Goal: Task Accomplishment & Management: Use online tool/utility

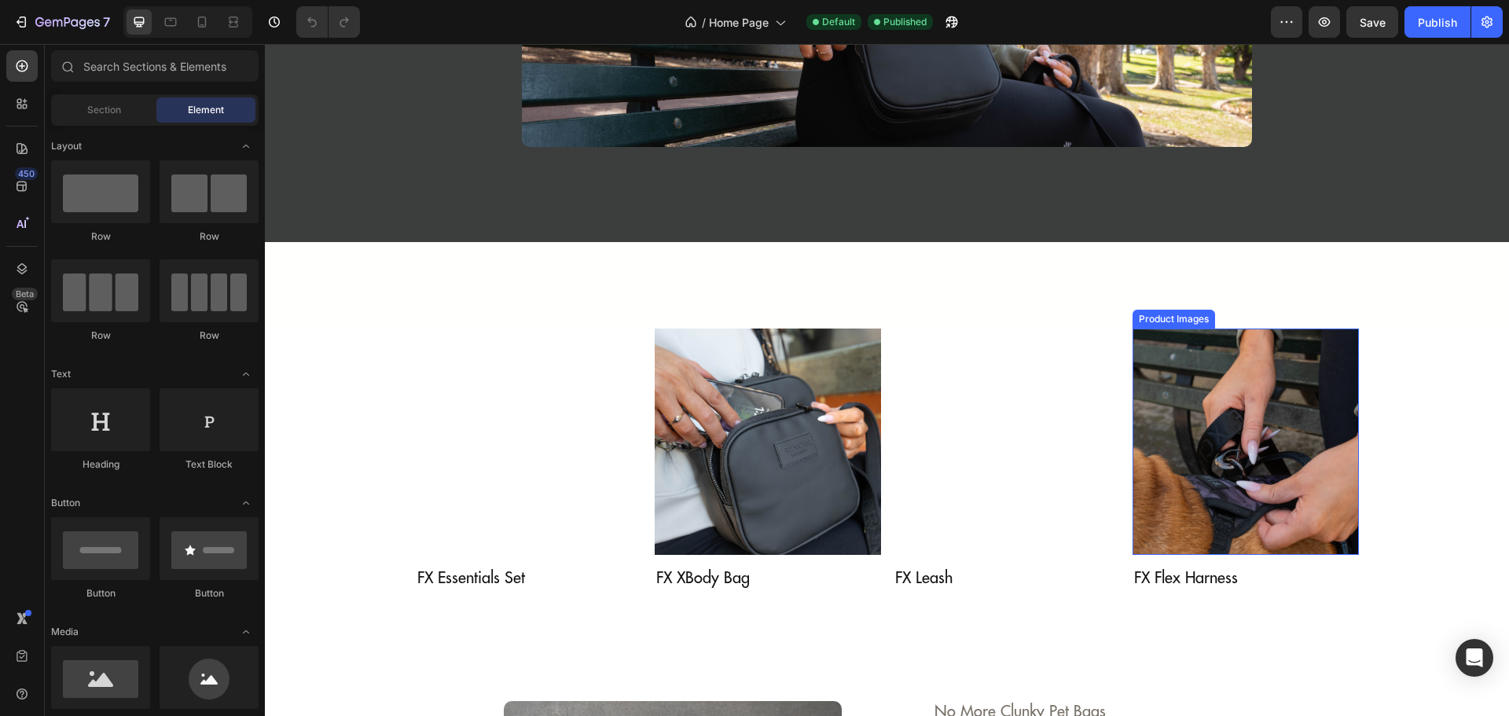
scroll to position [1493, 0]
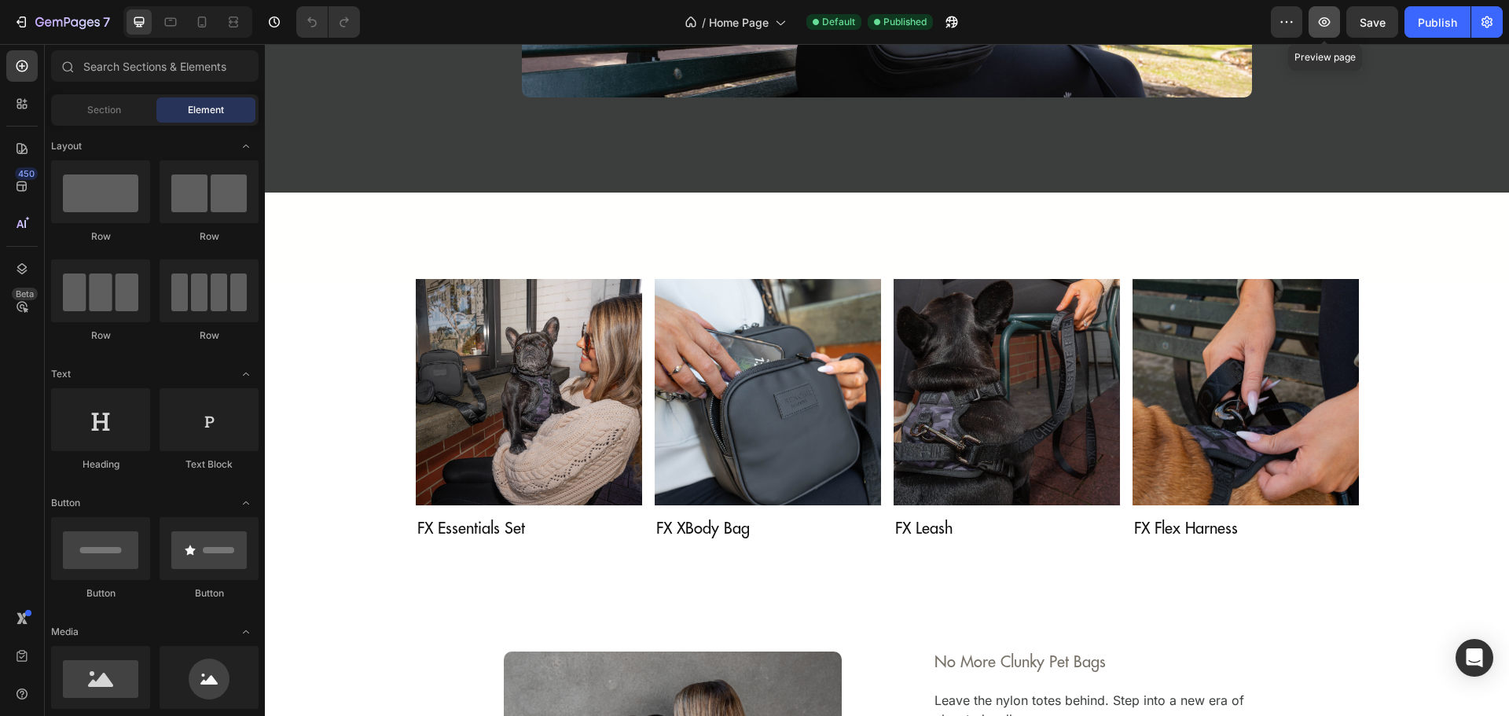
click at [1327, 24] on icon "button" at bounding box center [1324, 22] width 16 height 16
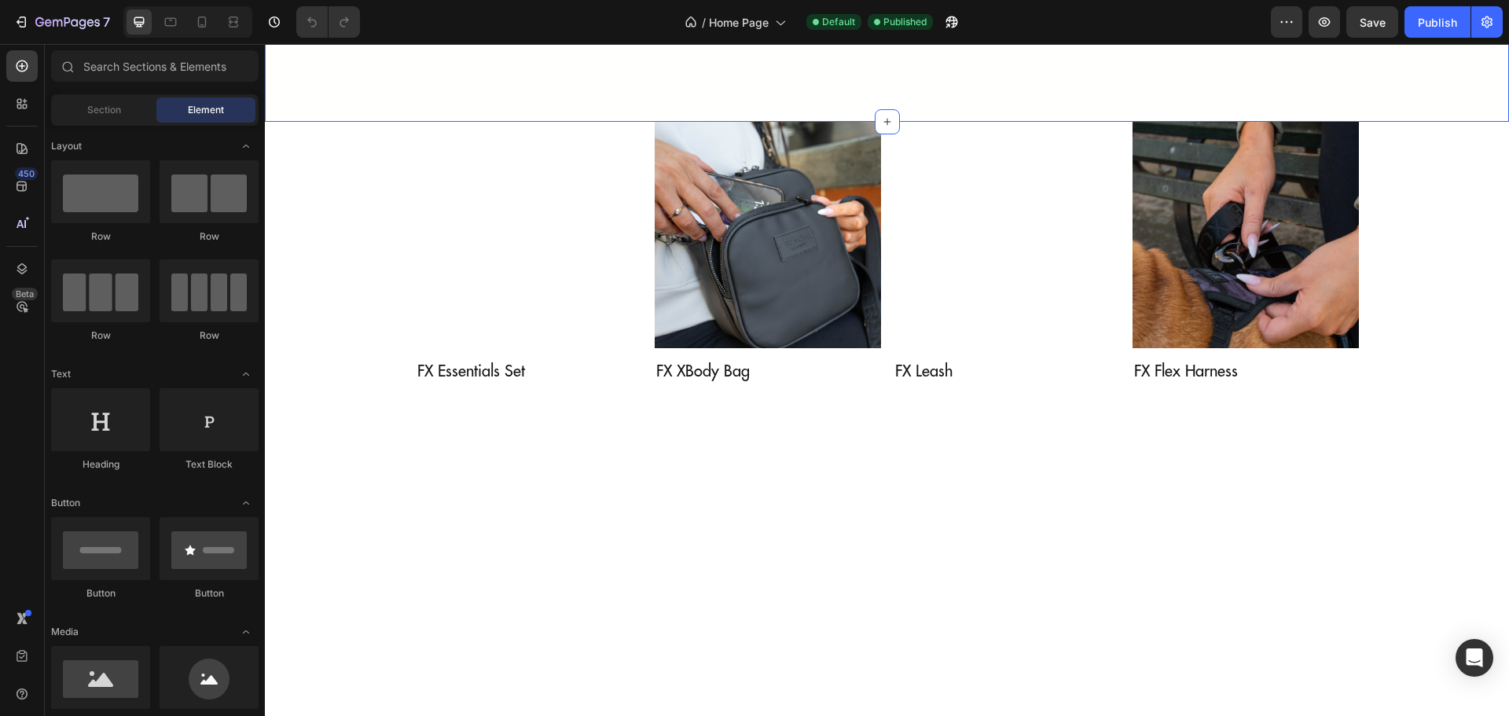
scroll to position [1257, 0]
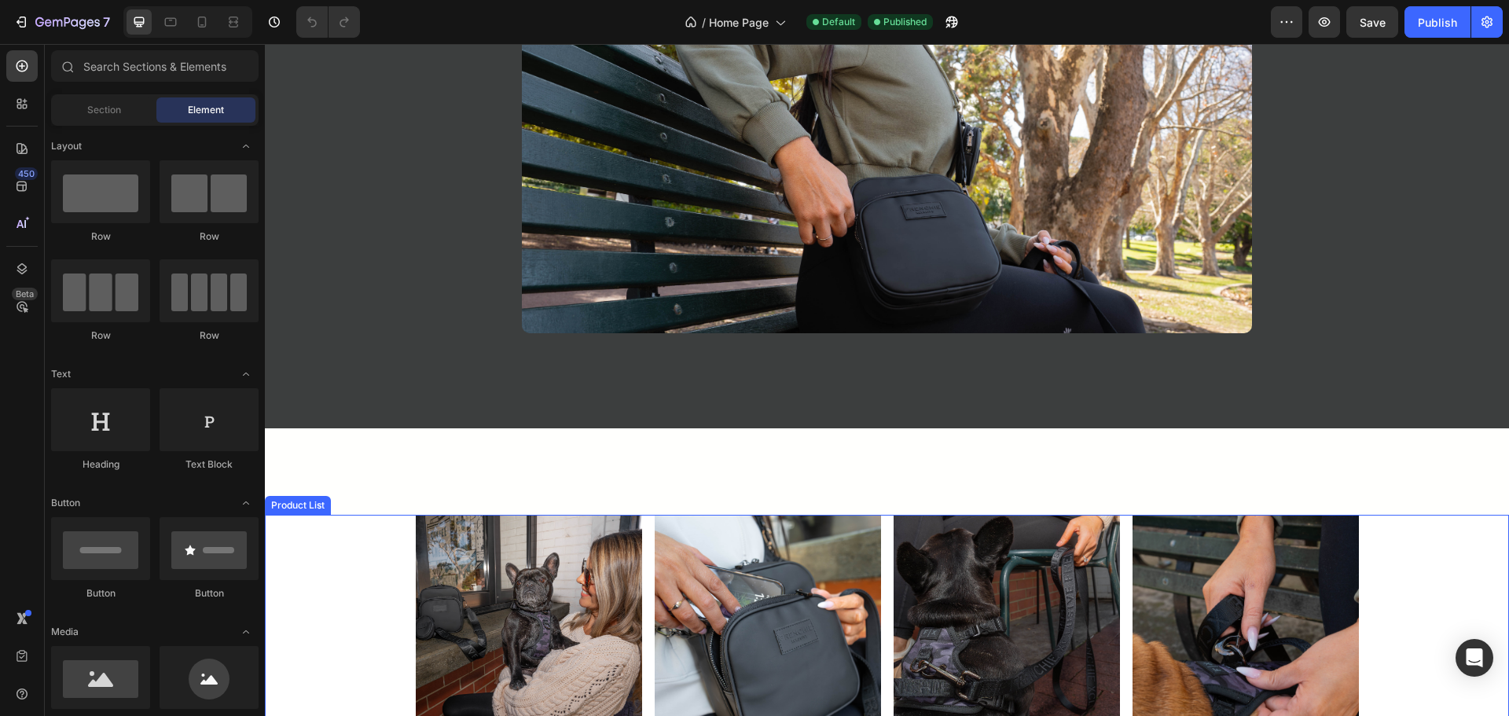
click at [336, 572] on div "Product Images FX Essentials Set Product Title Row Product List Product Images …" at bounding box center [887, 645] width 1244 height 261
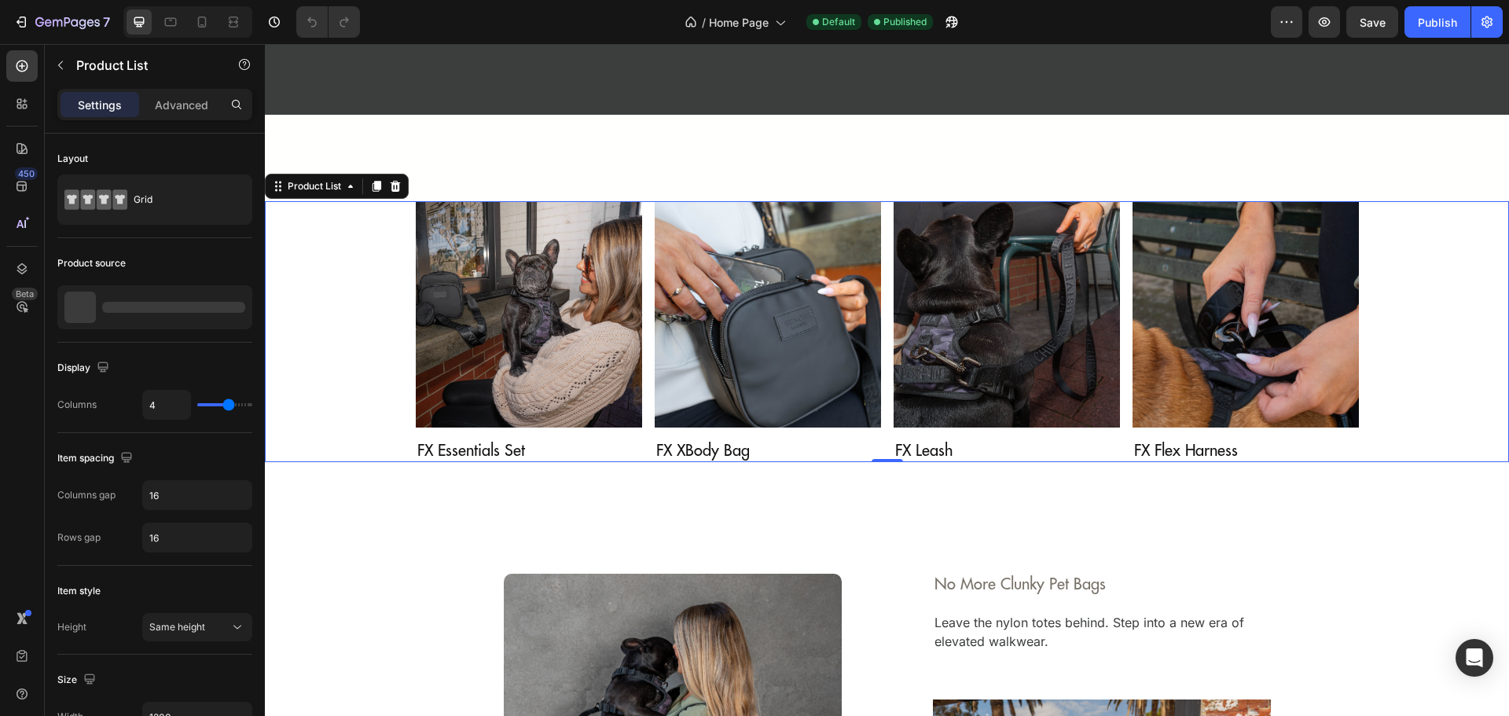
scroll to position [1572, 0]
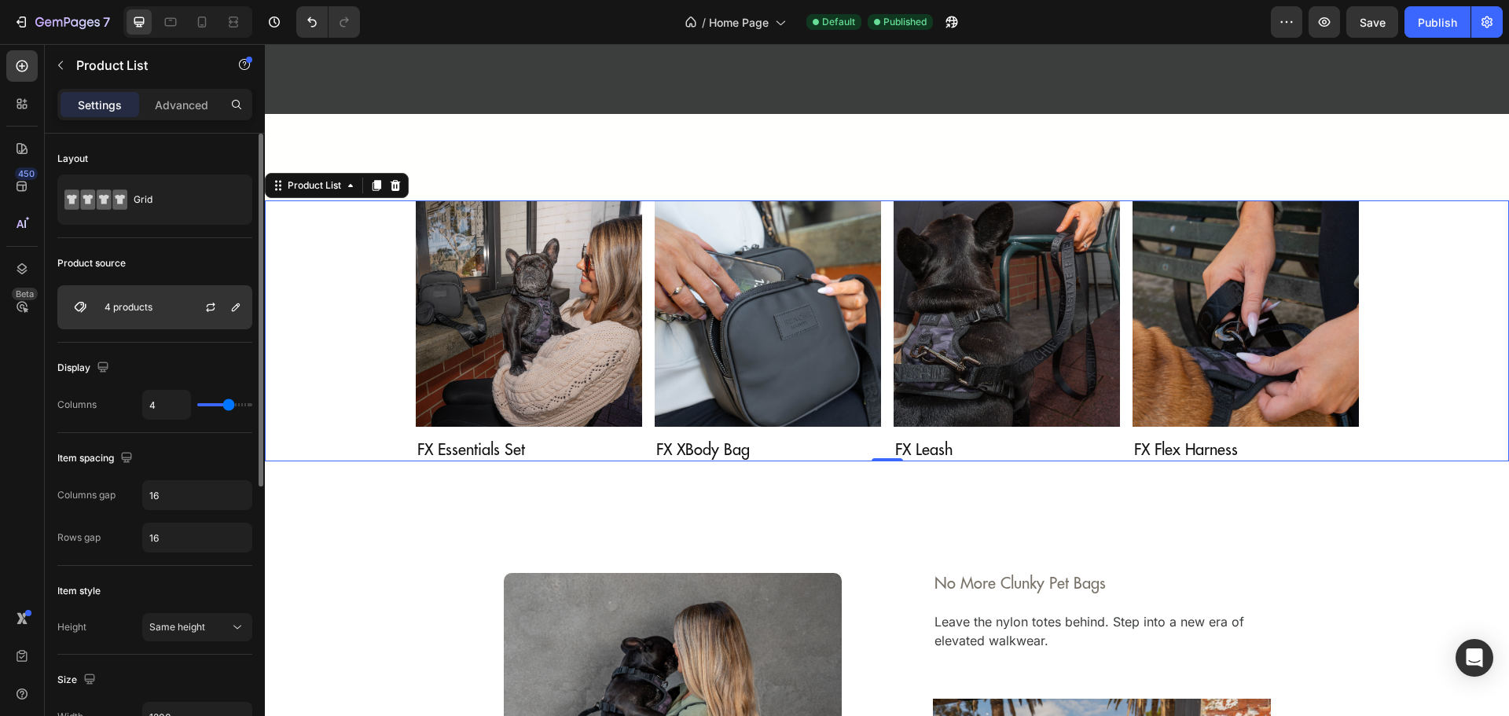
click at [142, 310] on p "4 products" at bounding box center [129, 307] width 48 height 11
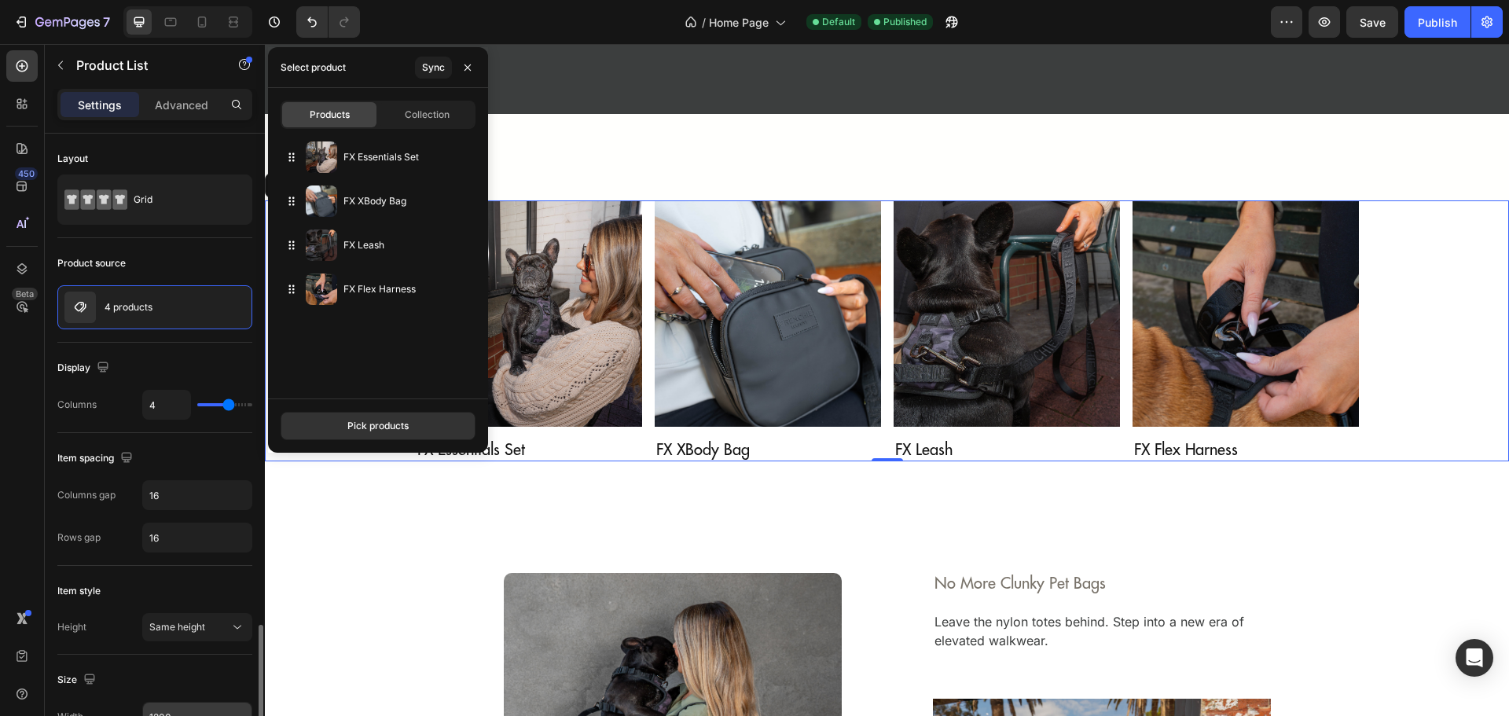
scroll to position [486, 0]
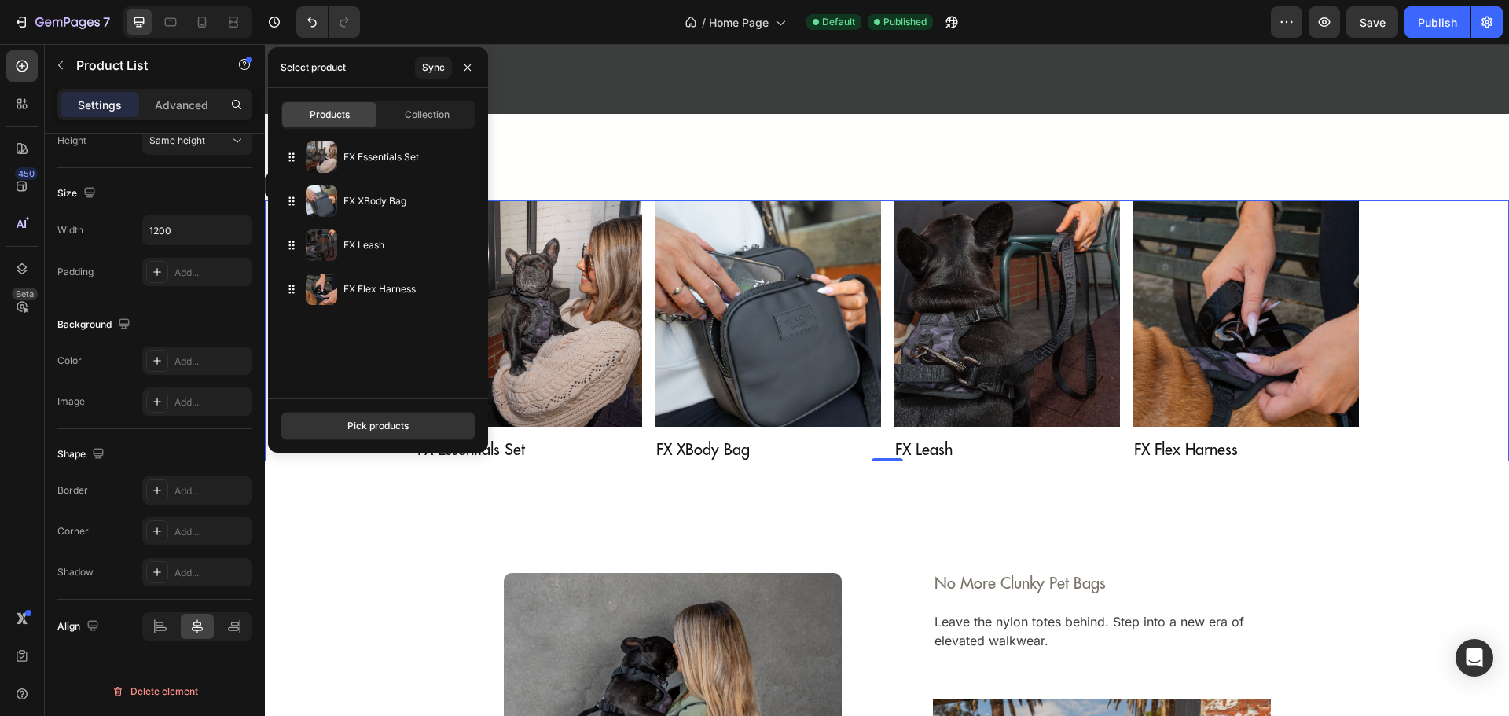
click at [524, 449] on h2 "FX Essentials Set" at bounding box center [529, 450] width 226 height 22
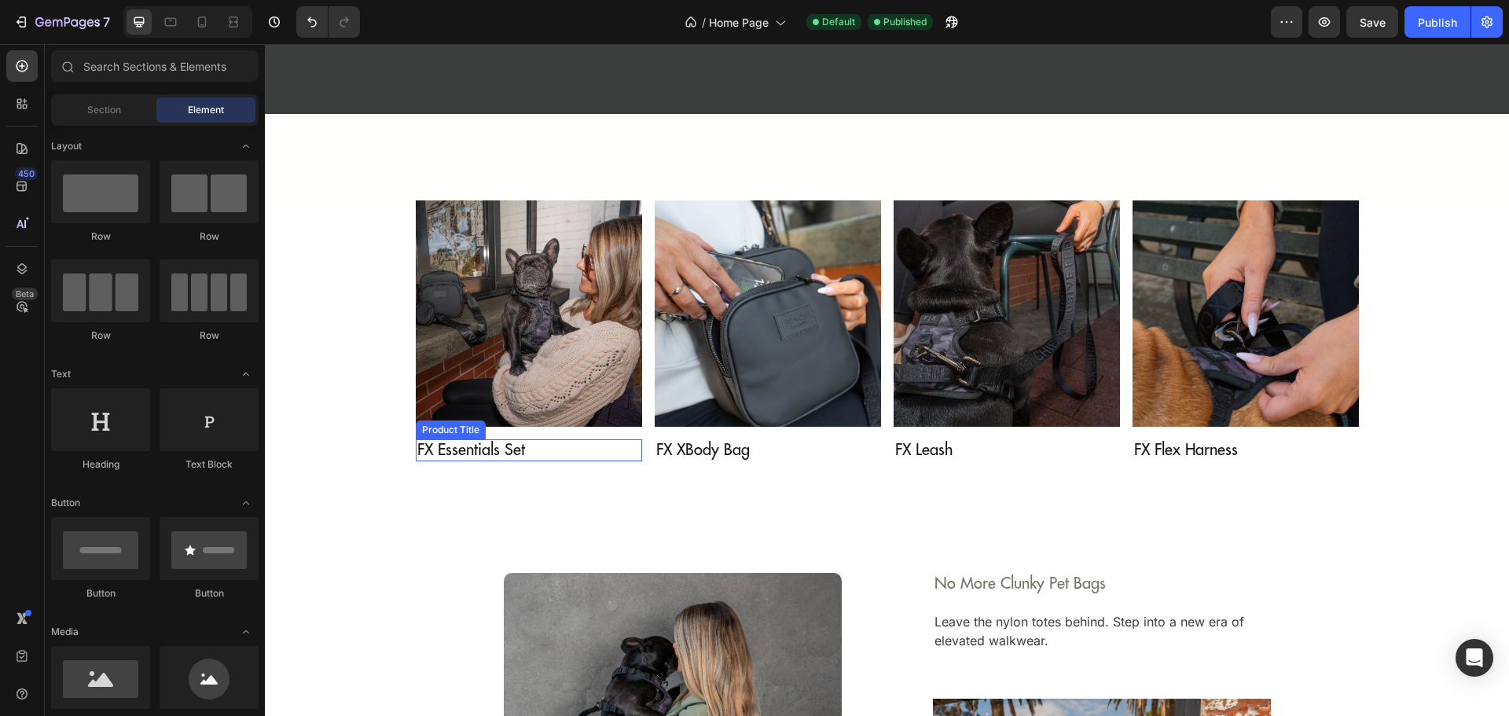
click at [462, 449] on h2 "FX Essentials Set" at bounding box center [529, 450] width 226 height 22
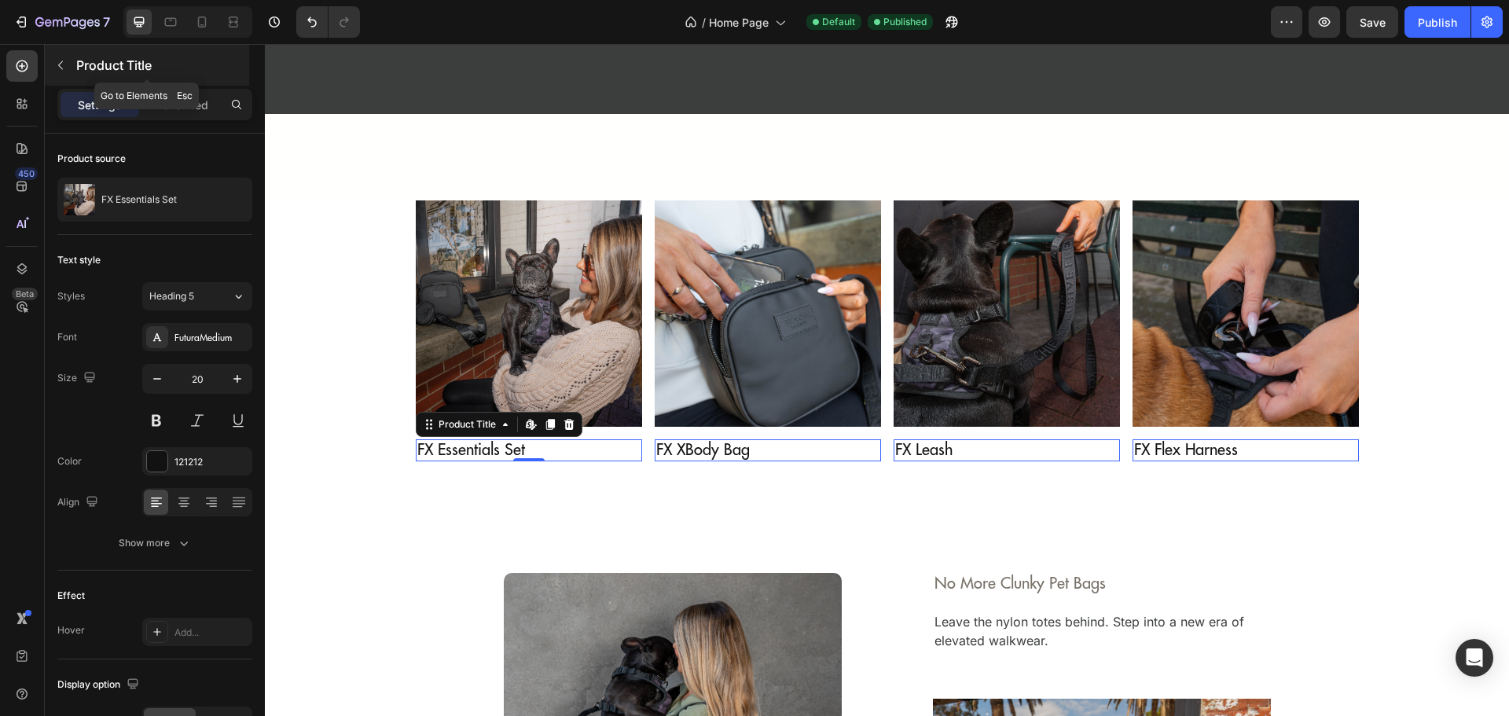
click at [60, 65] on icon "button" at bounding box center [60, 65] width 13 height 13
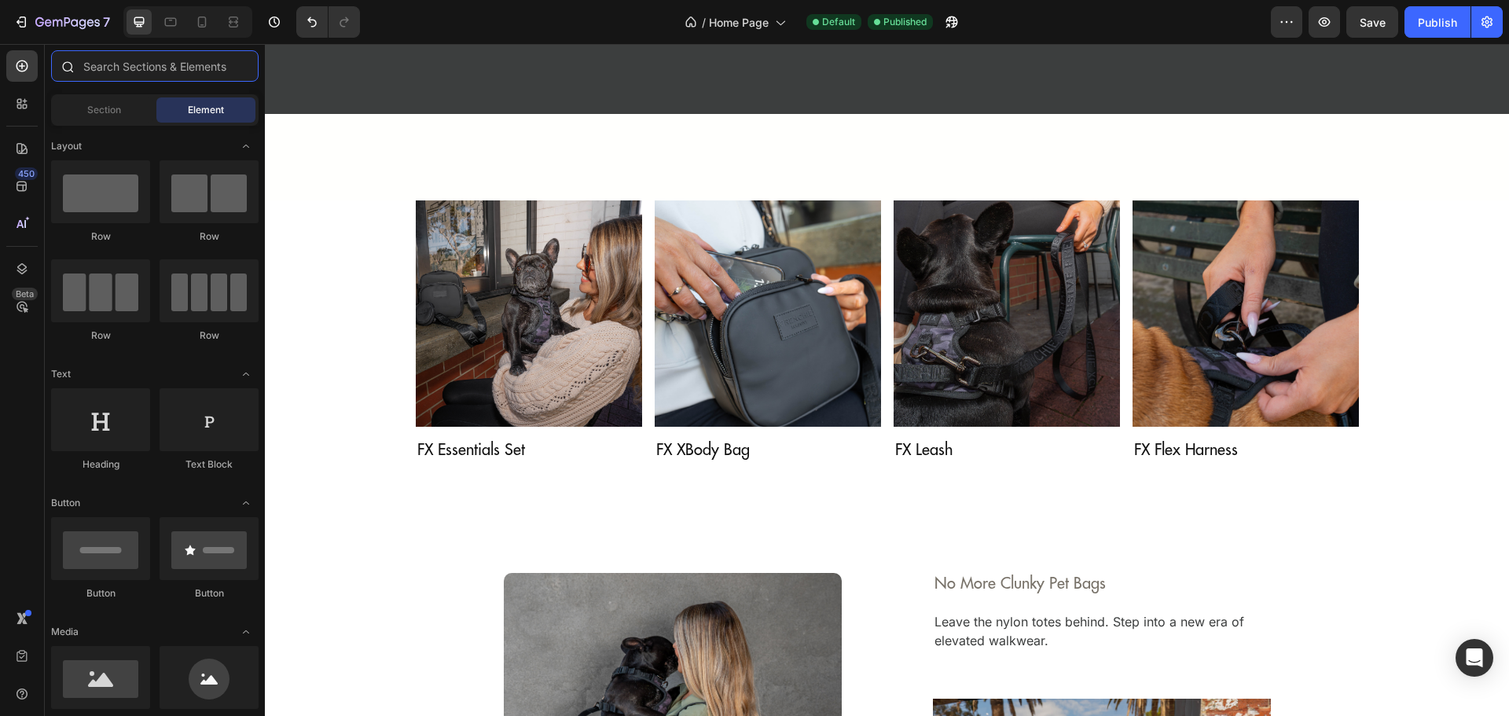
click at [106, 67] on input "text" at bounding box center [154, 65] width 207 height 31
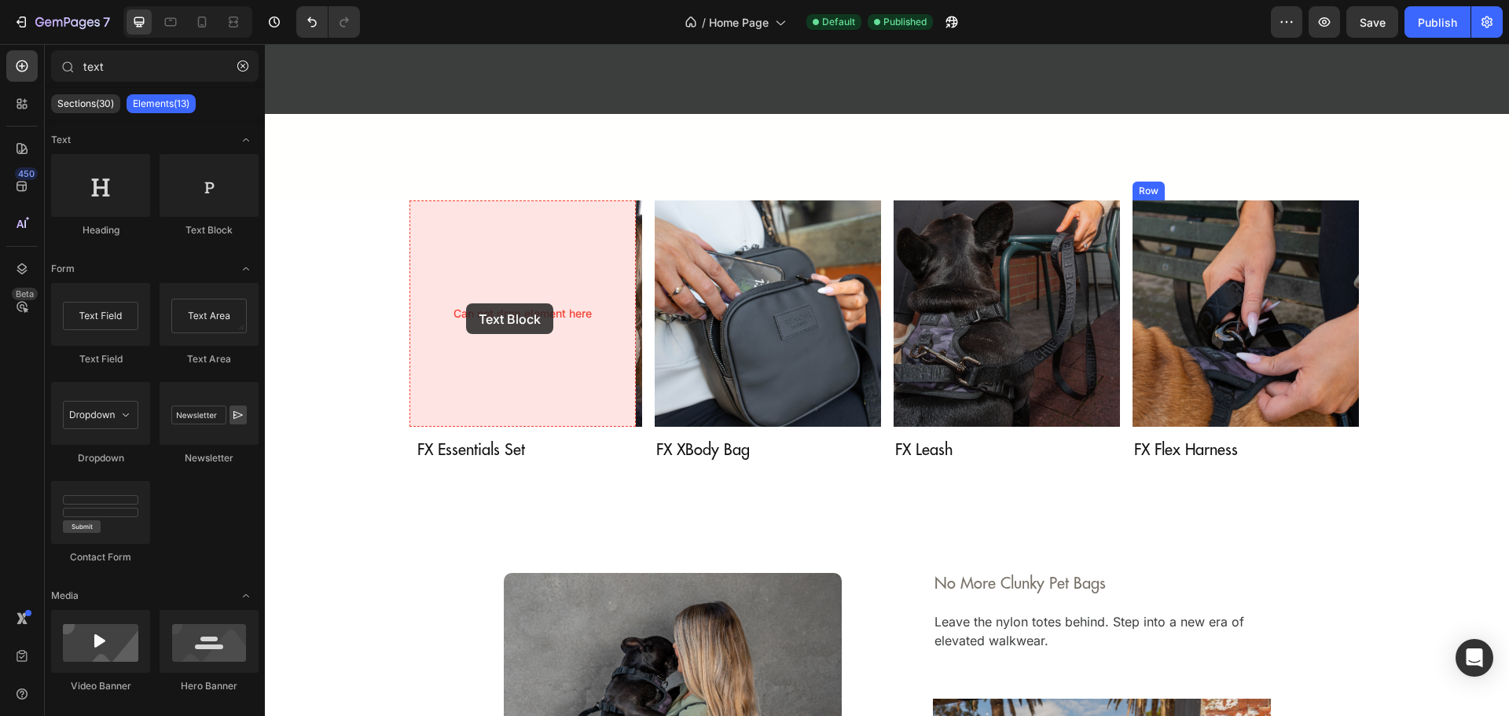
drag, startPoint x: 449, startPoint y: 244, endPoint x: 466, endPoint y: 303, distance: 62.2
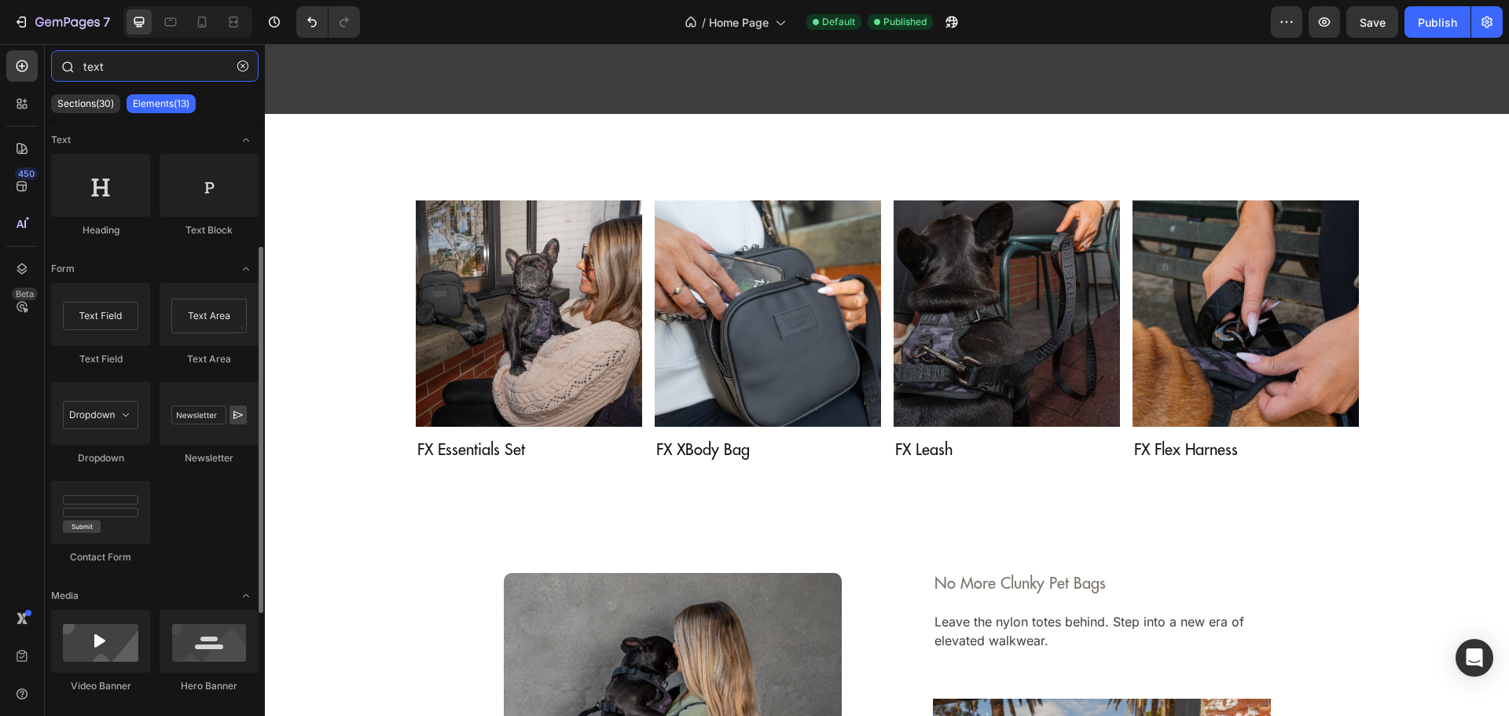
click at [119, 65] on input "text" at bounding box center [154, 65] width 207 height 31
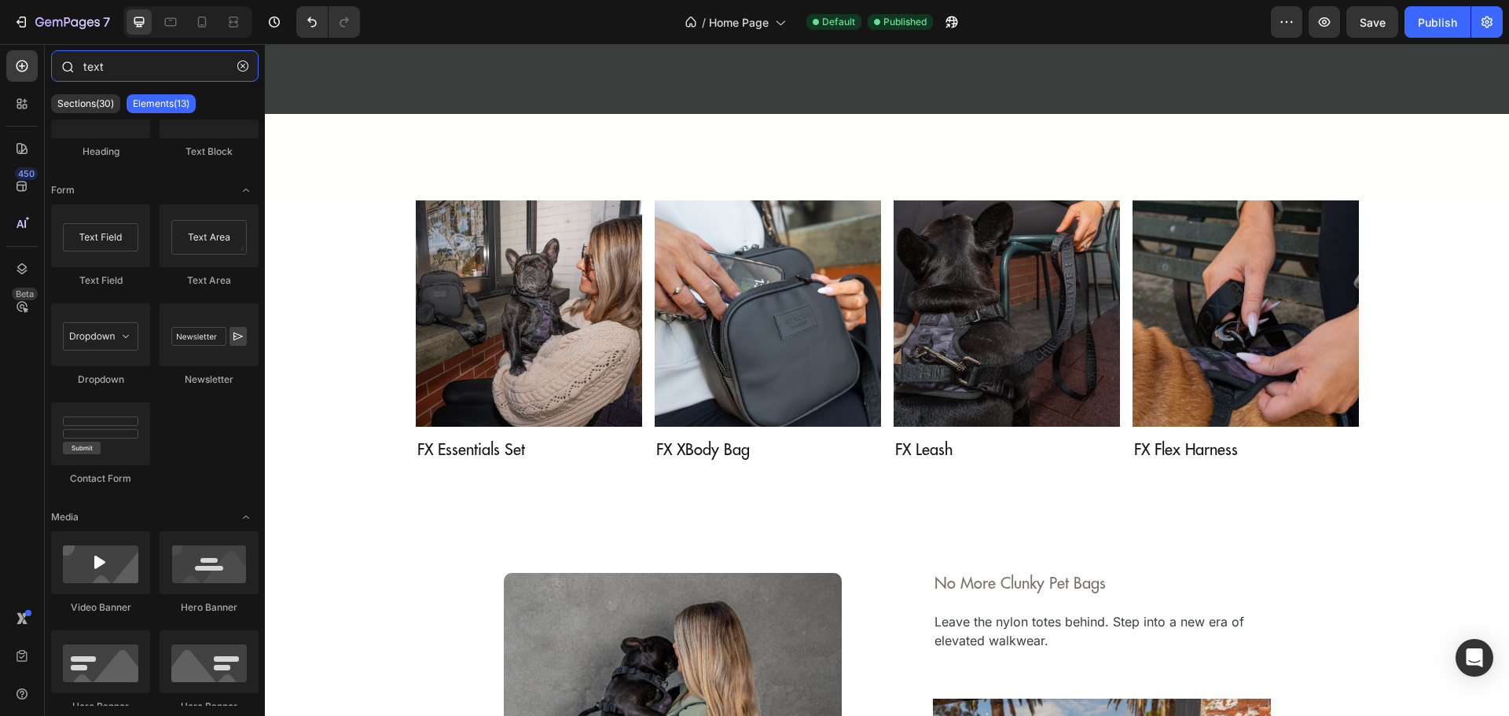
drag, startPoint x: 134, startPoint y: 71, endPoint x: 48, endPoint y: 73, distance: 86.5
click at [48, 73] on div "text" at bounding box center [155, 69] width 220 height 38
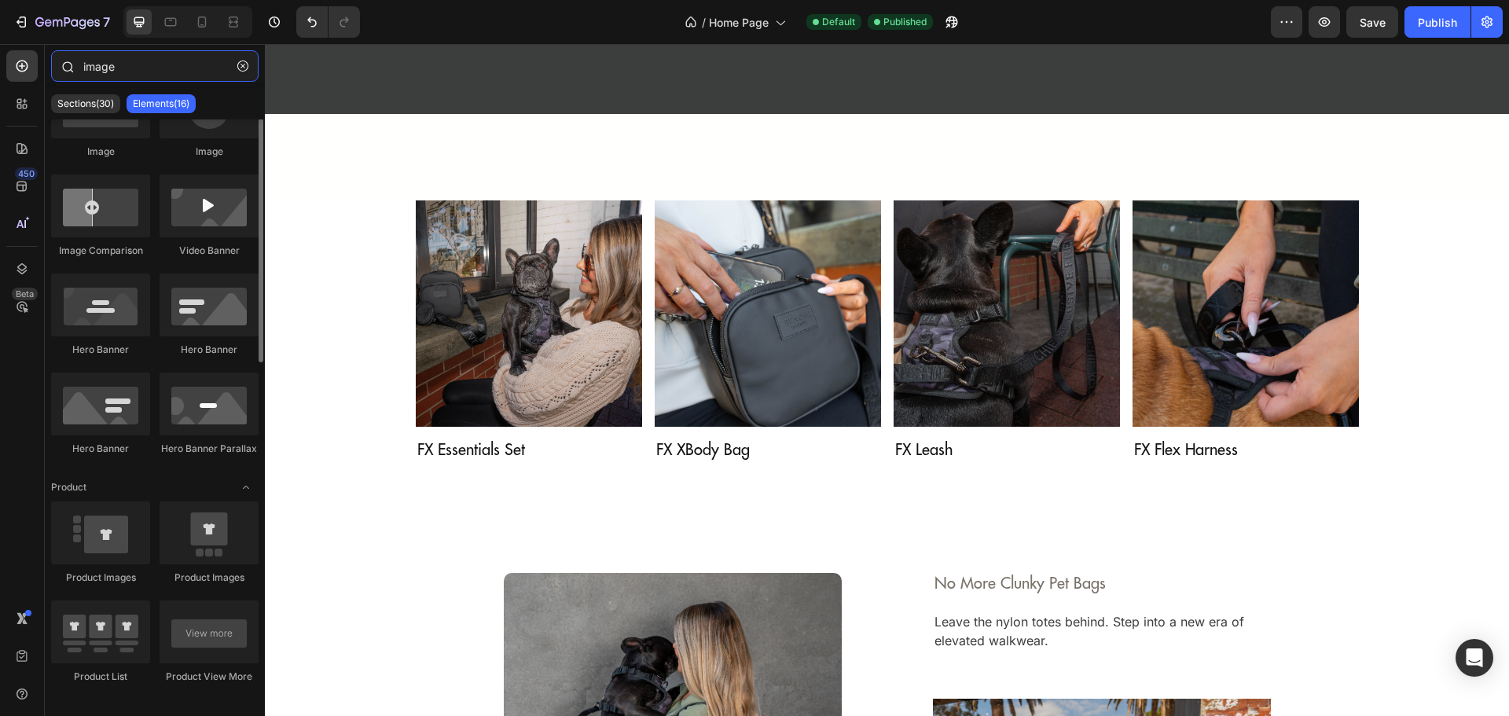
scroll to position [0, 0]
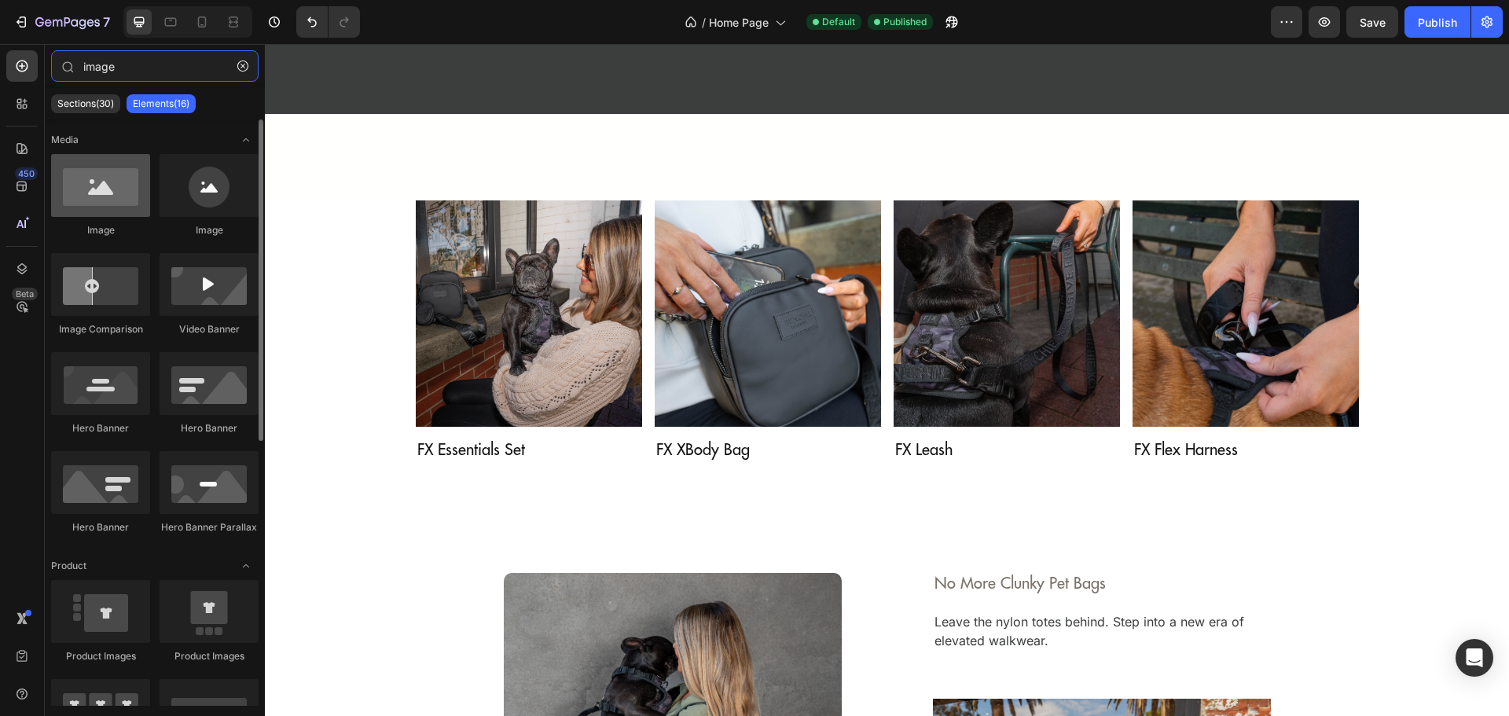
type input "image"
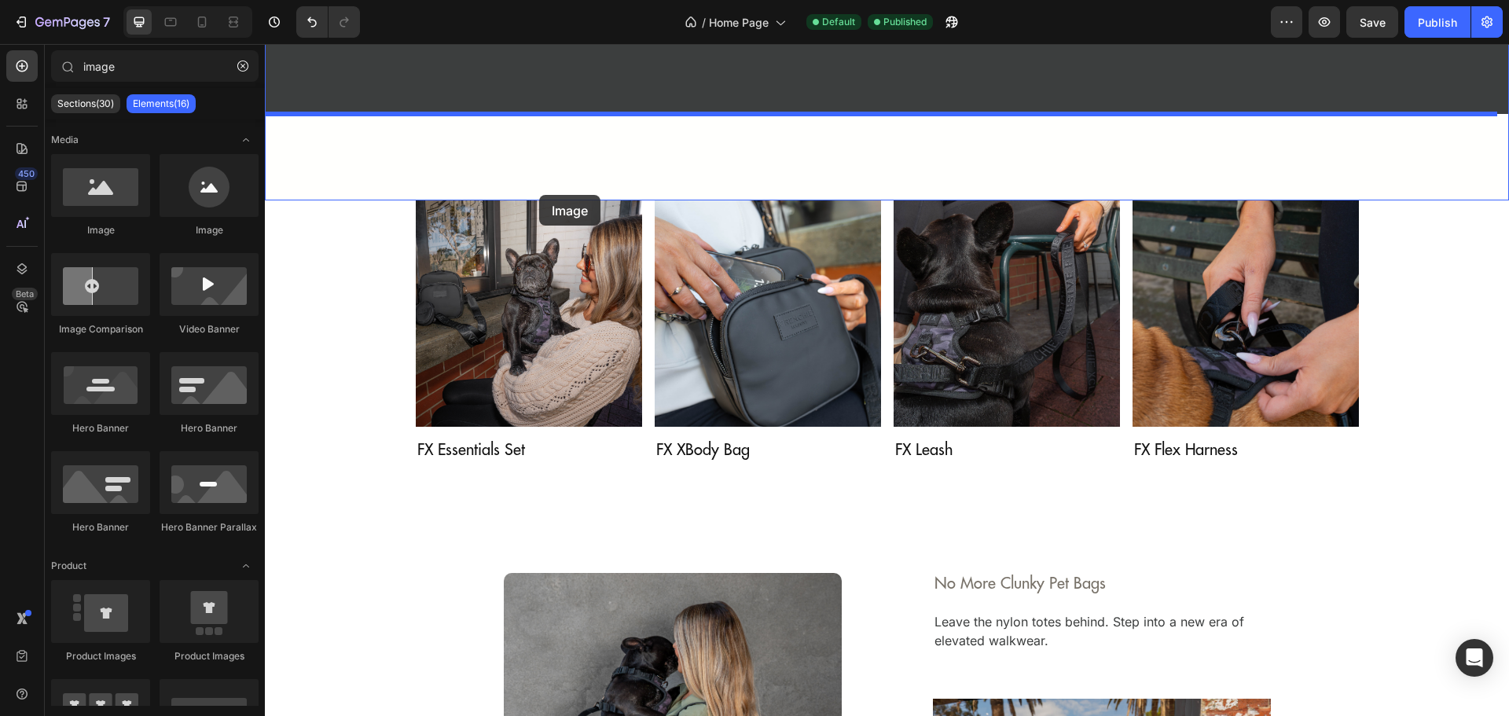
drag, startPoint x: 554, startPoint y: 436, endPoint x: 539, endPoint y: 195, distance: 241.7
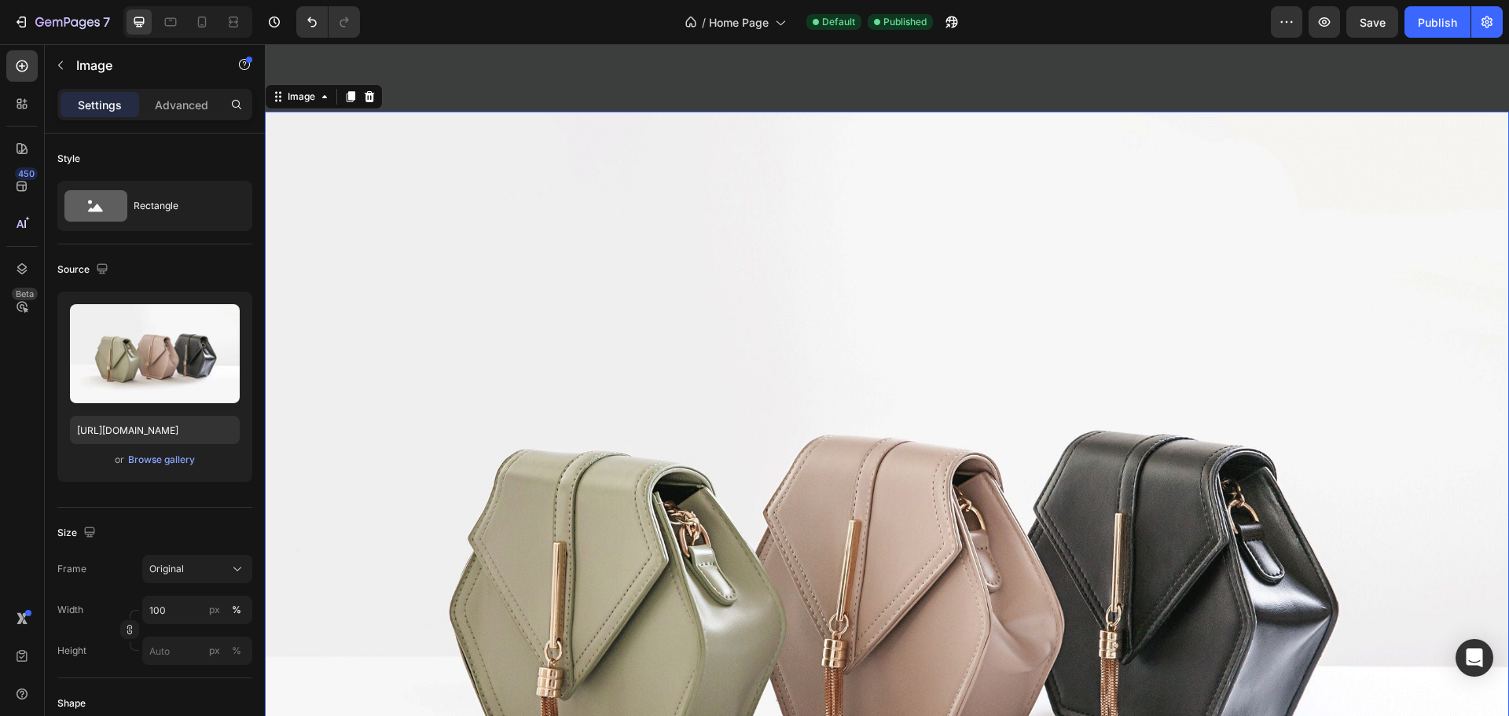
scroll to position [1572, 0]
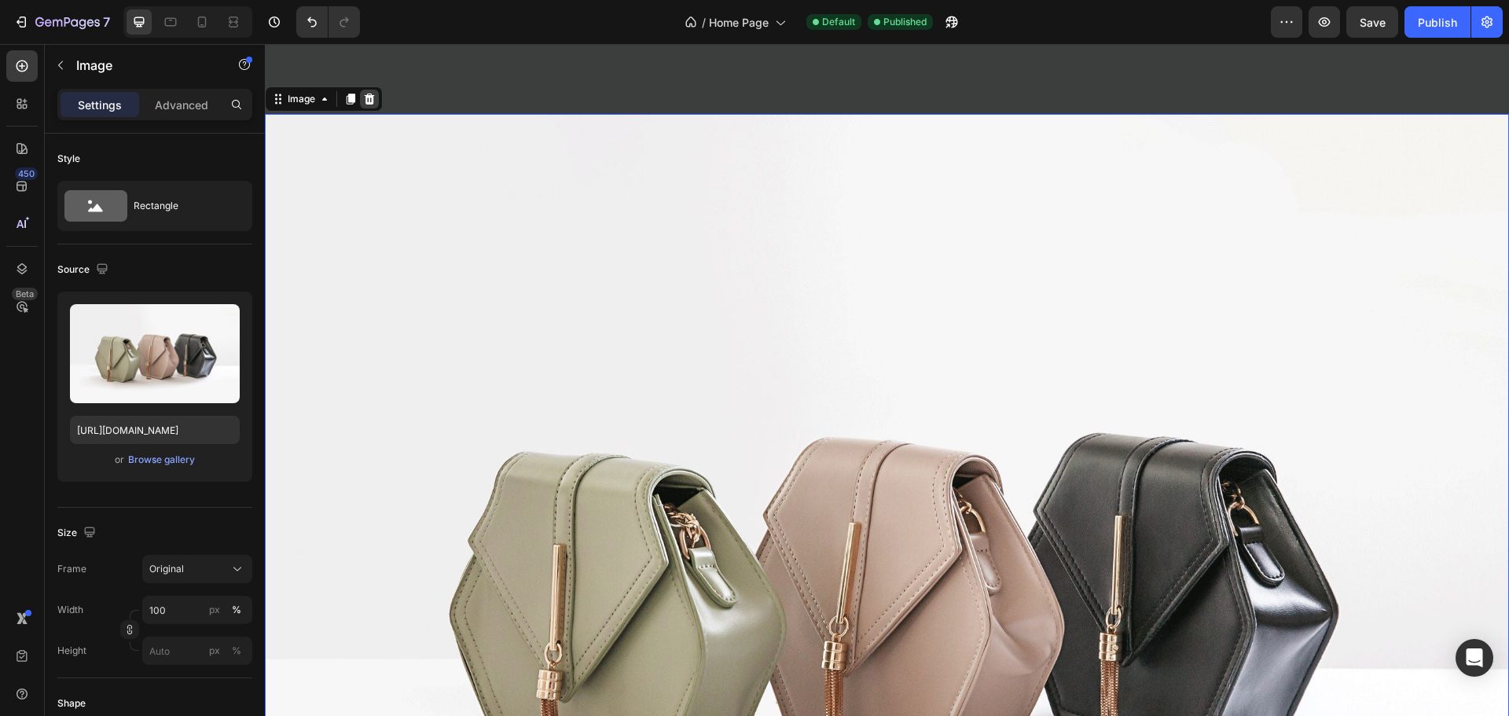
click at [370, 95] on icon at bounding box center [370, 98] width 10 height 11
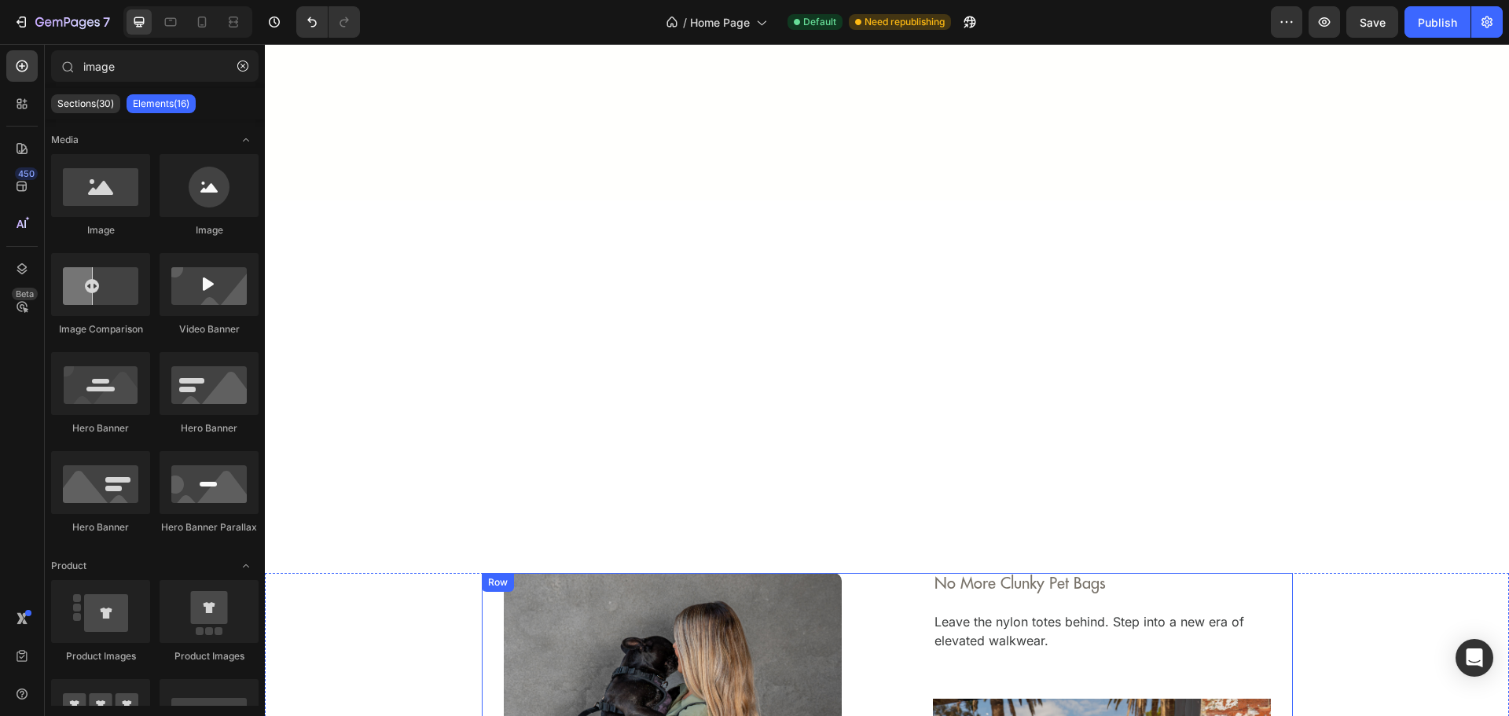
scroll to position [2205, 0]
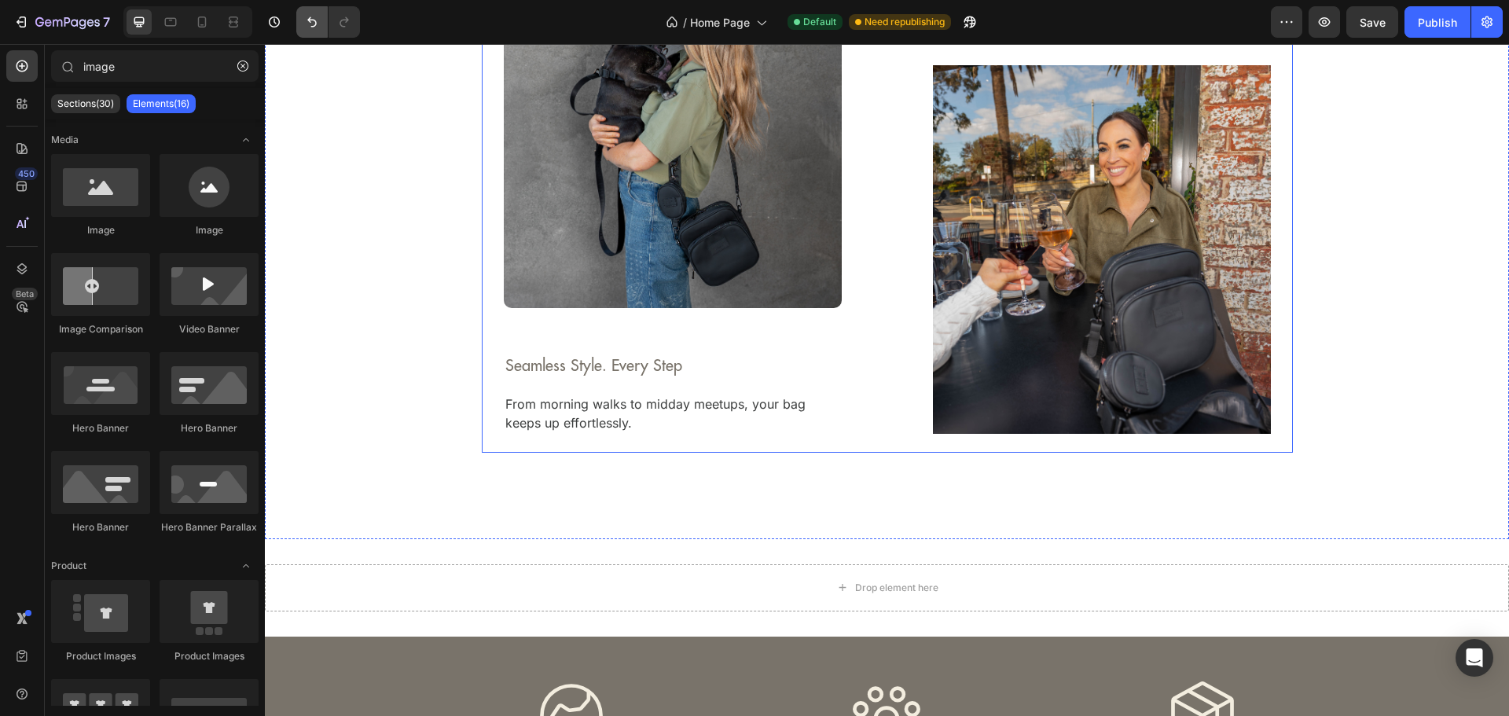
click at [321, 20] on button "Undo/Redo" at bounding box center [311, 21] width 31 height 31
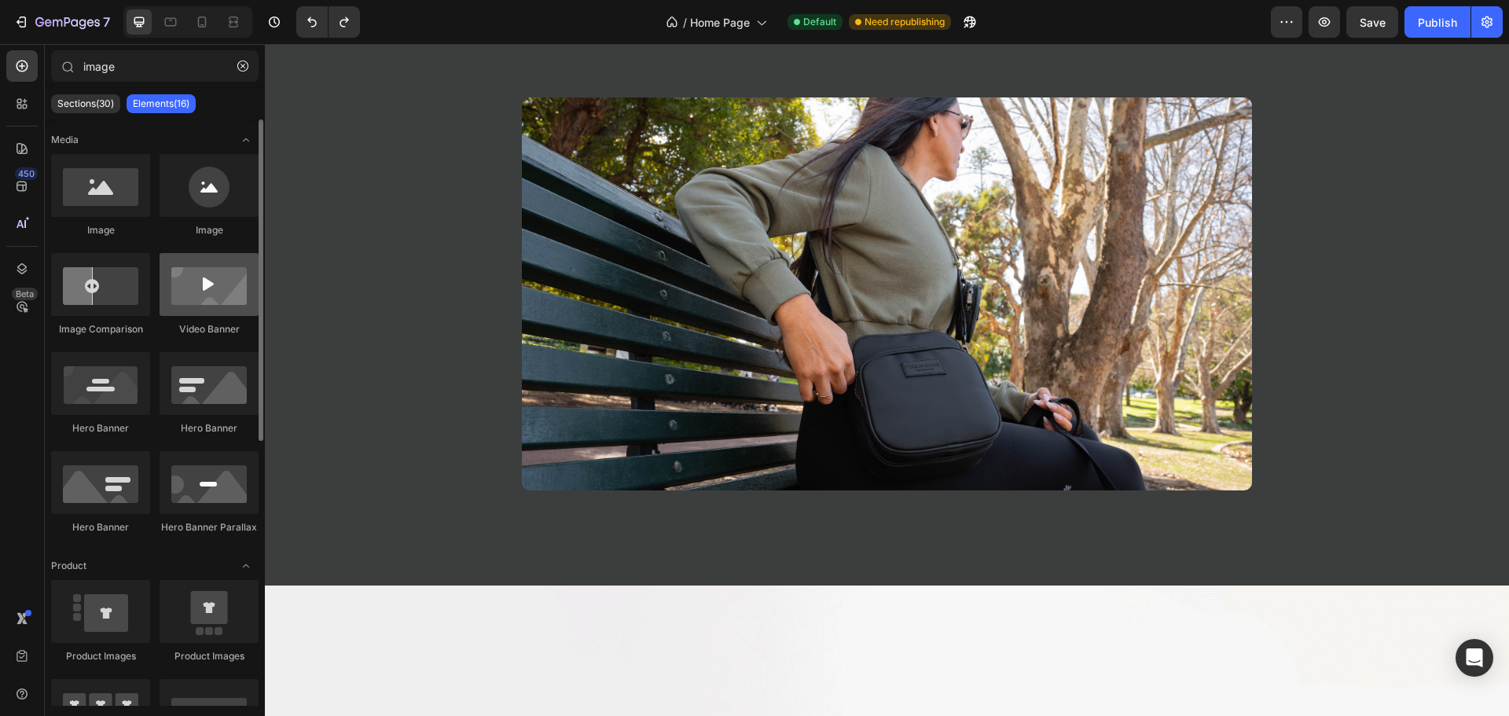
scroll to position [1022, 0]
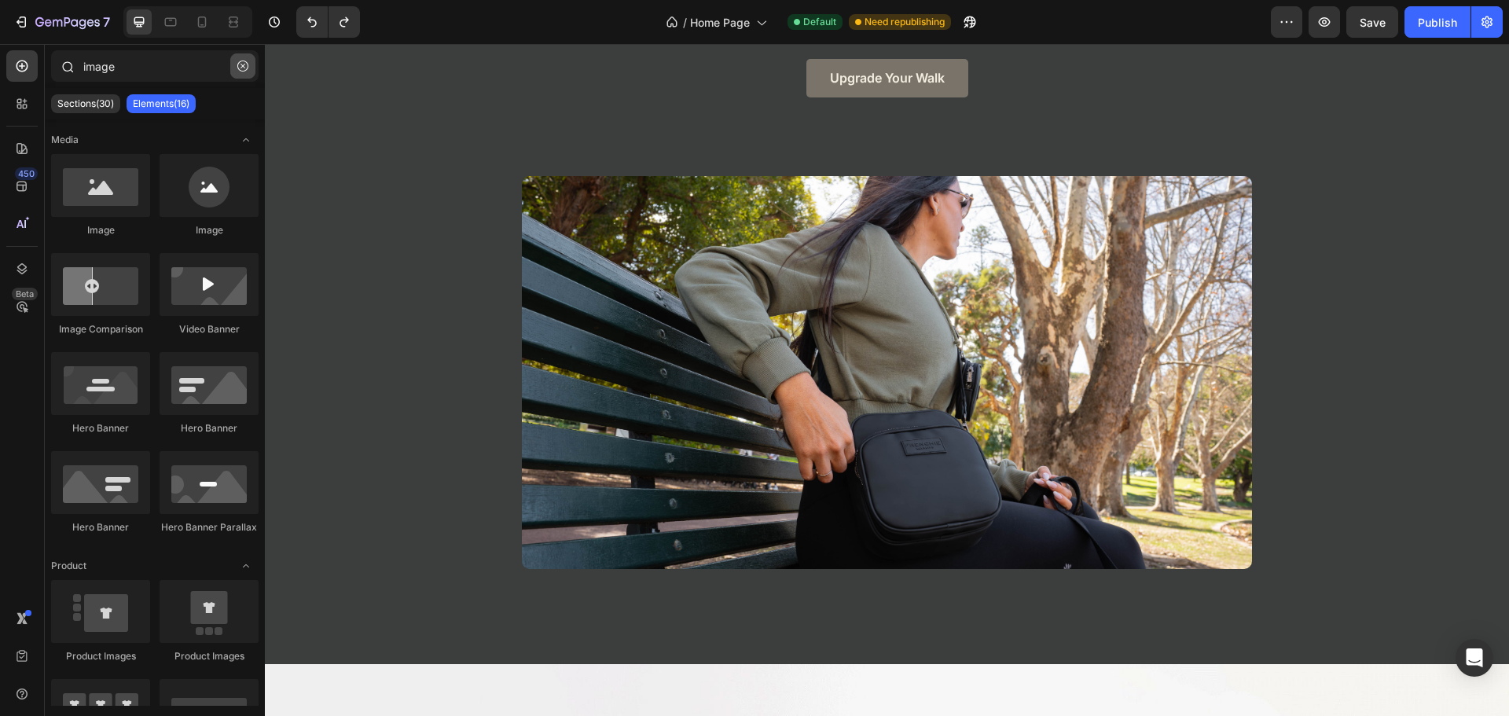
click at [239, 68] on icon "button" at bounding box center [242, 66] width 11 height 11
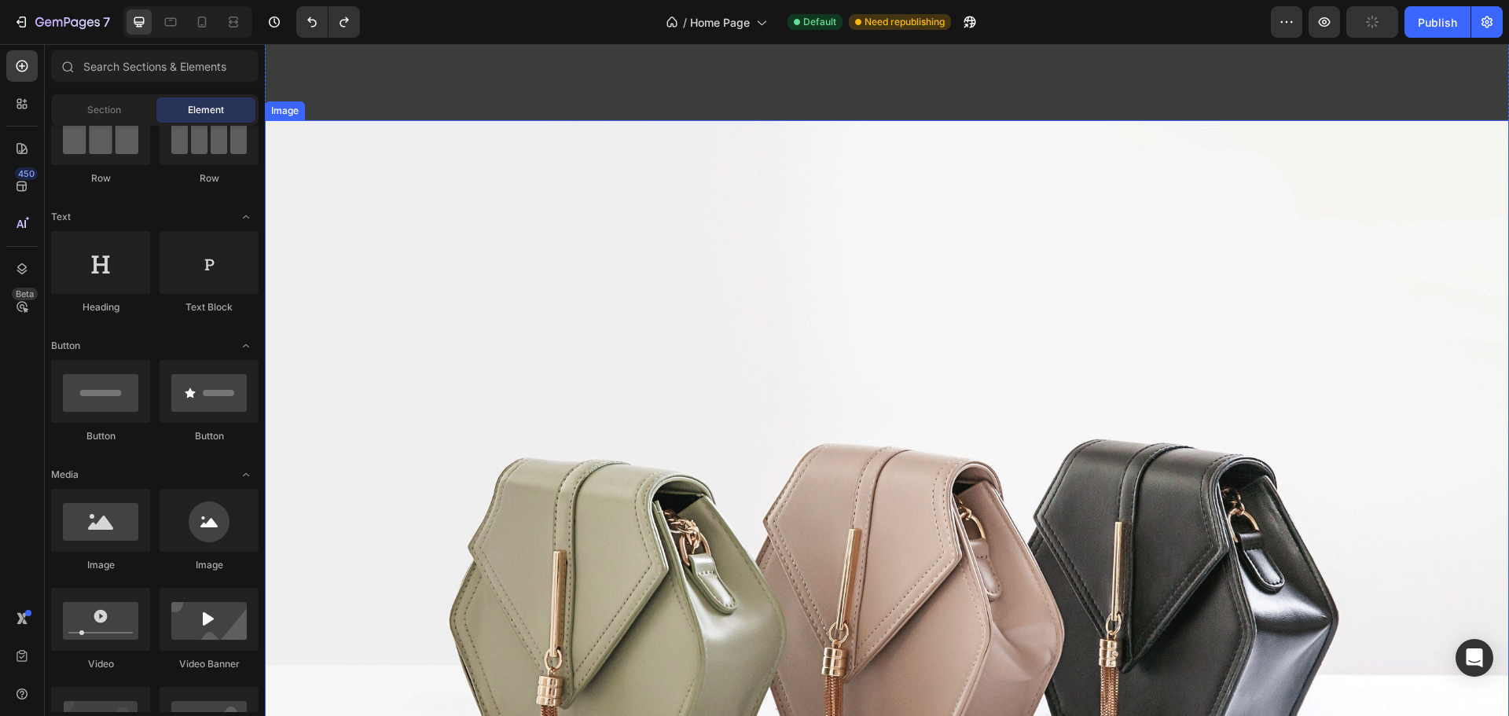
scroll to position [1572, 0]
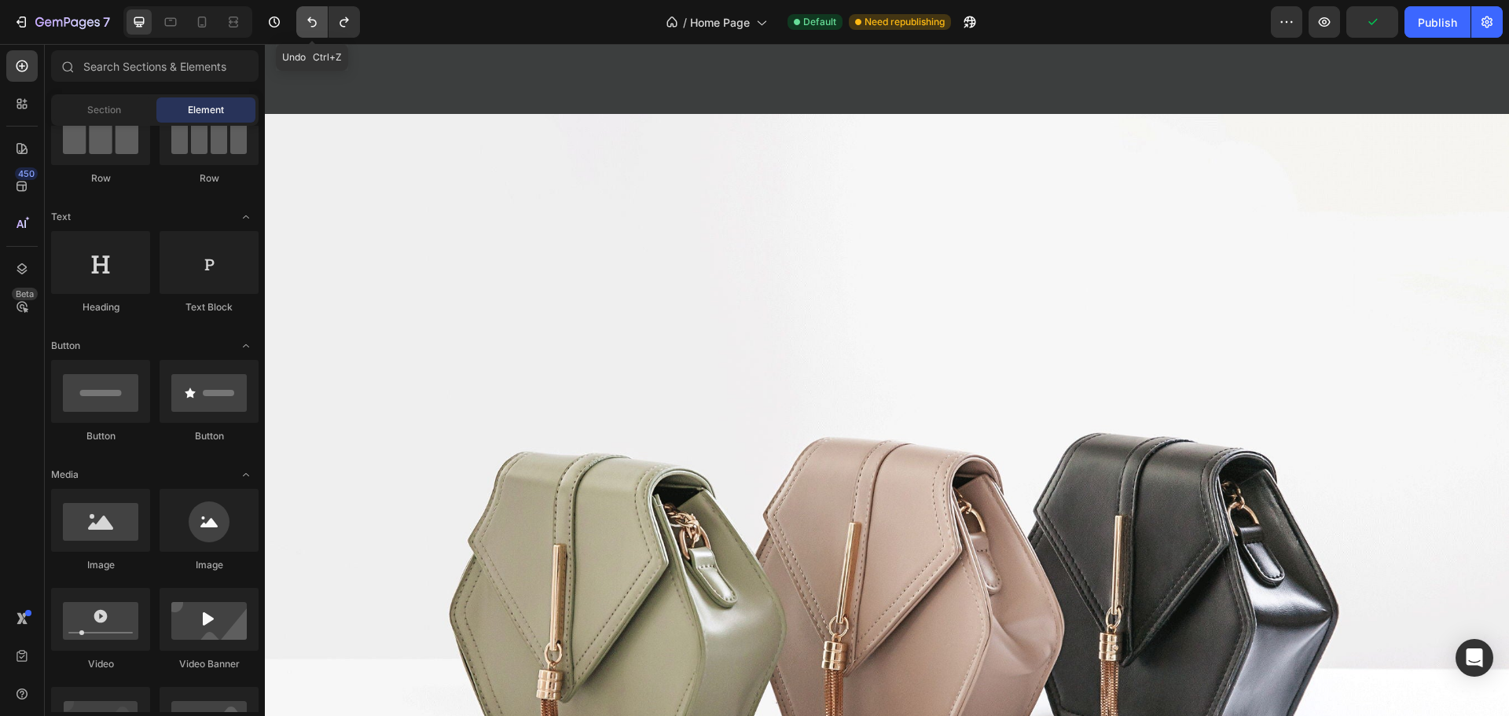
click at [312, 18] on icon "Undo/Redo" at bounding box center [312, 22] width 16 height 16
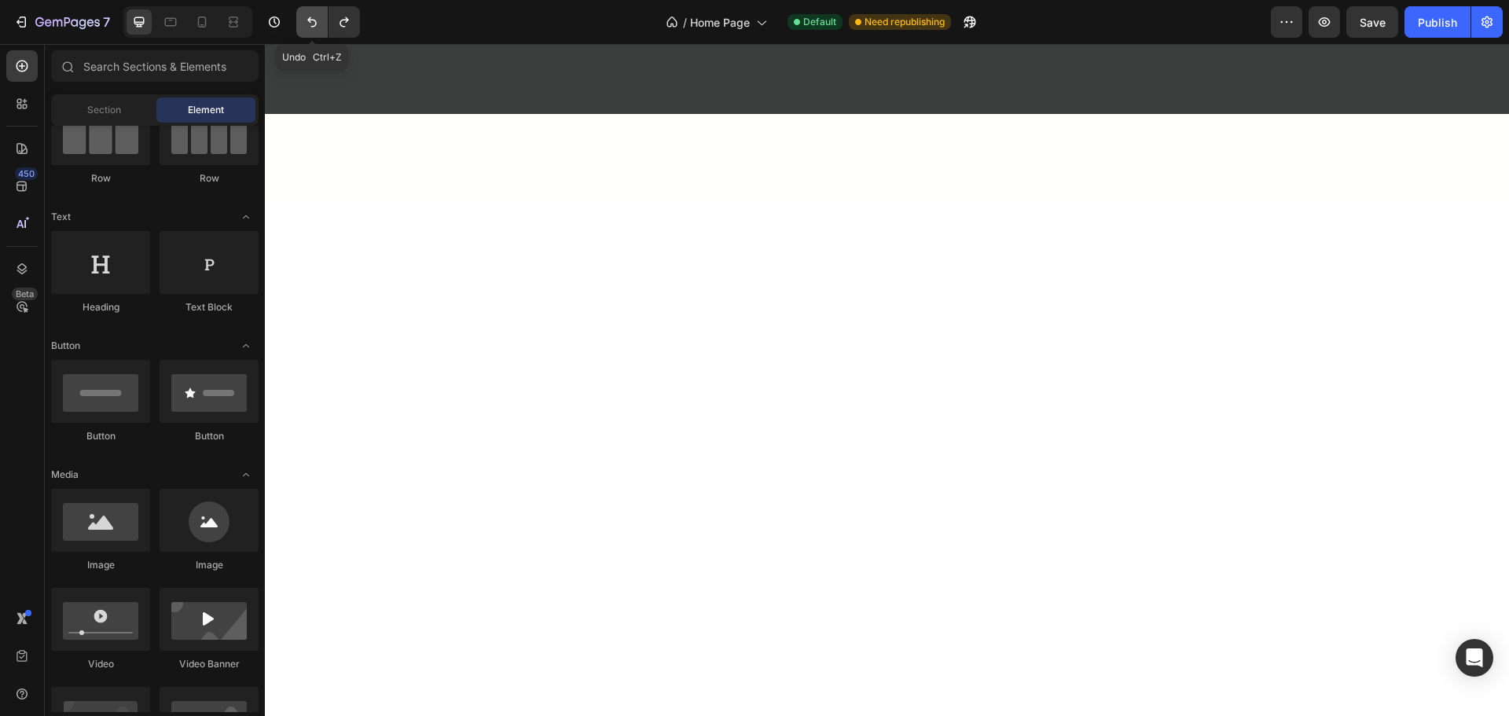
click at [312, 18] on icon "Undo/Redo" at bounding box center [312, 22] width 16 height 16
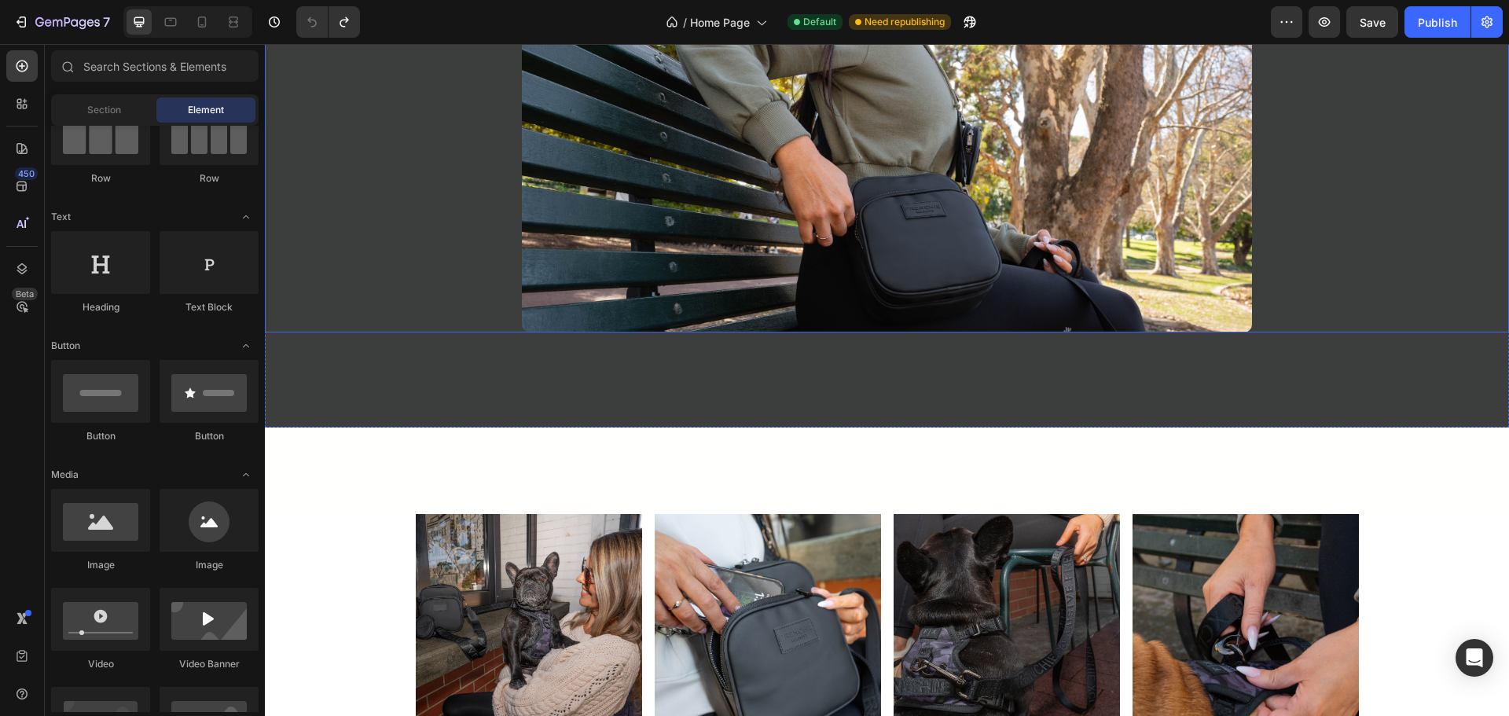
scroll to position [1415, 0]
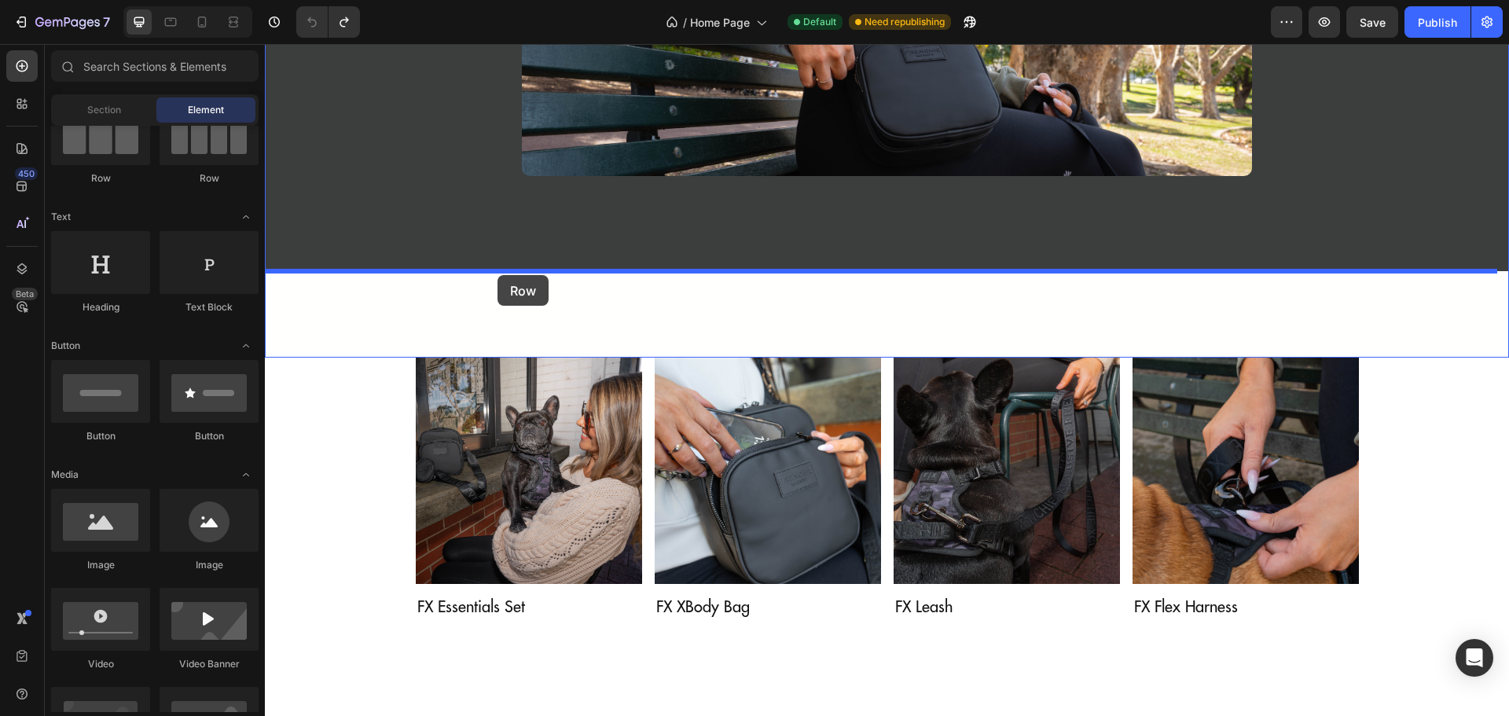
drag, startPoint x: 478, startPoint y: 203, endPoint x: 497, endPoint y: 275, distance: 74.9
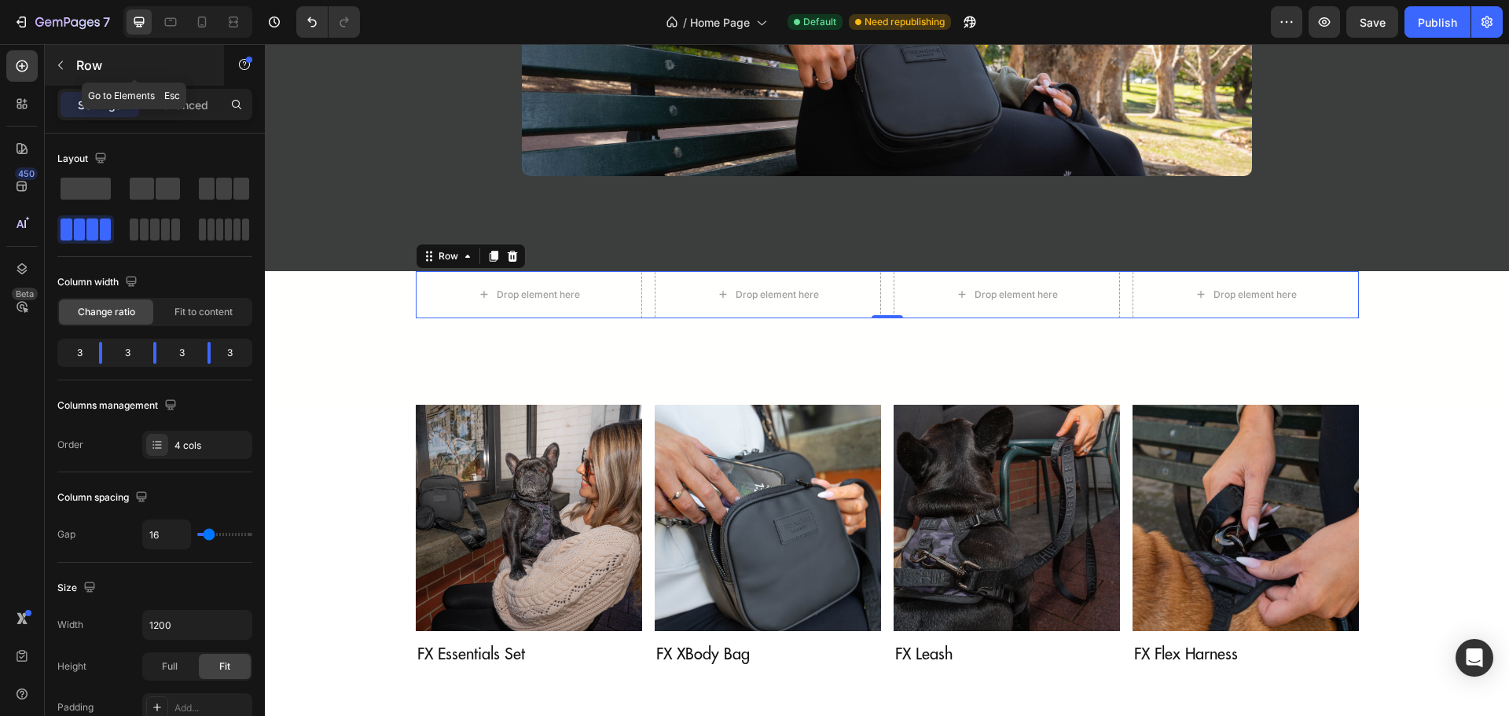
click at [74, 64] on div "Row" at bounding box center [134, 65] width 179 height 41
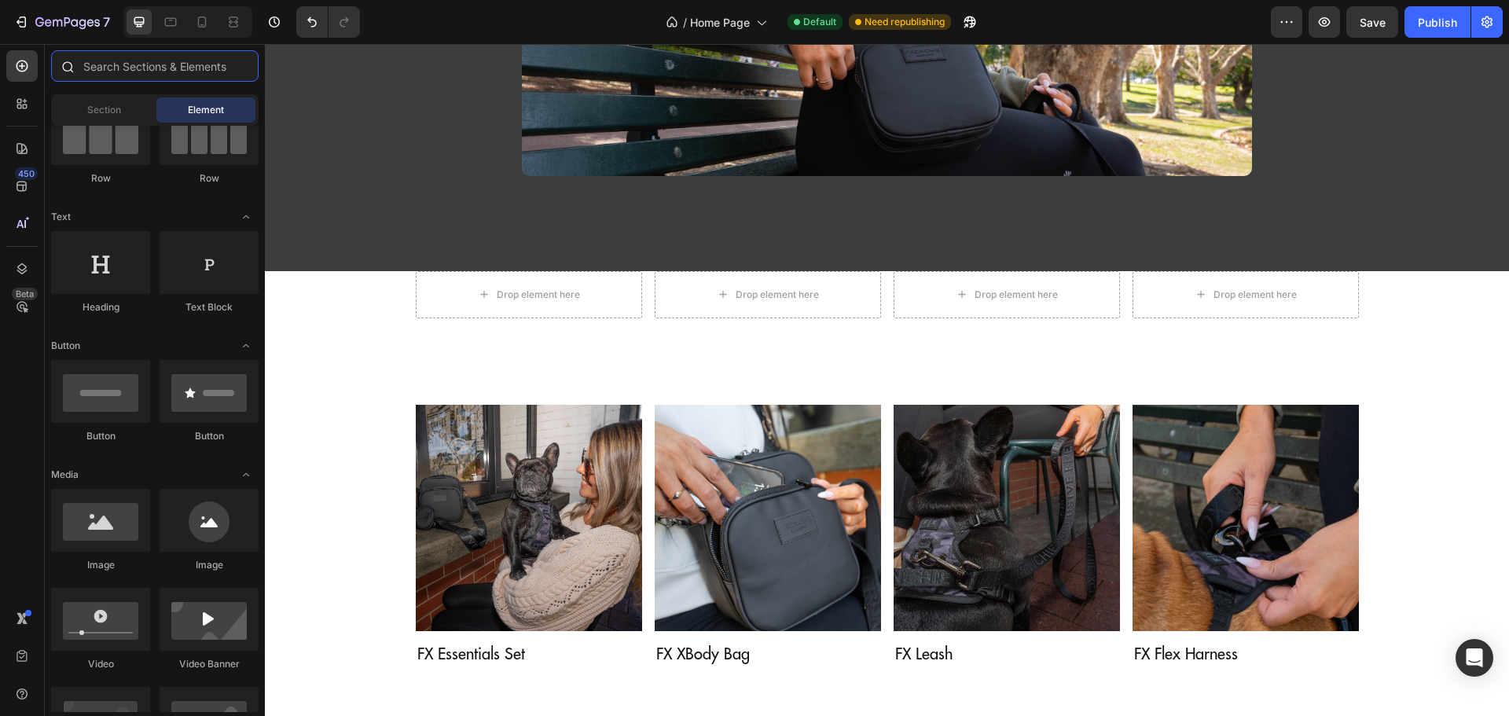
click at [160, 71] on input "text" at bounding box center [154, 65] width 207 height 31
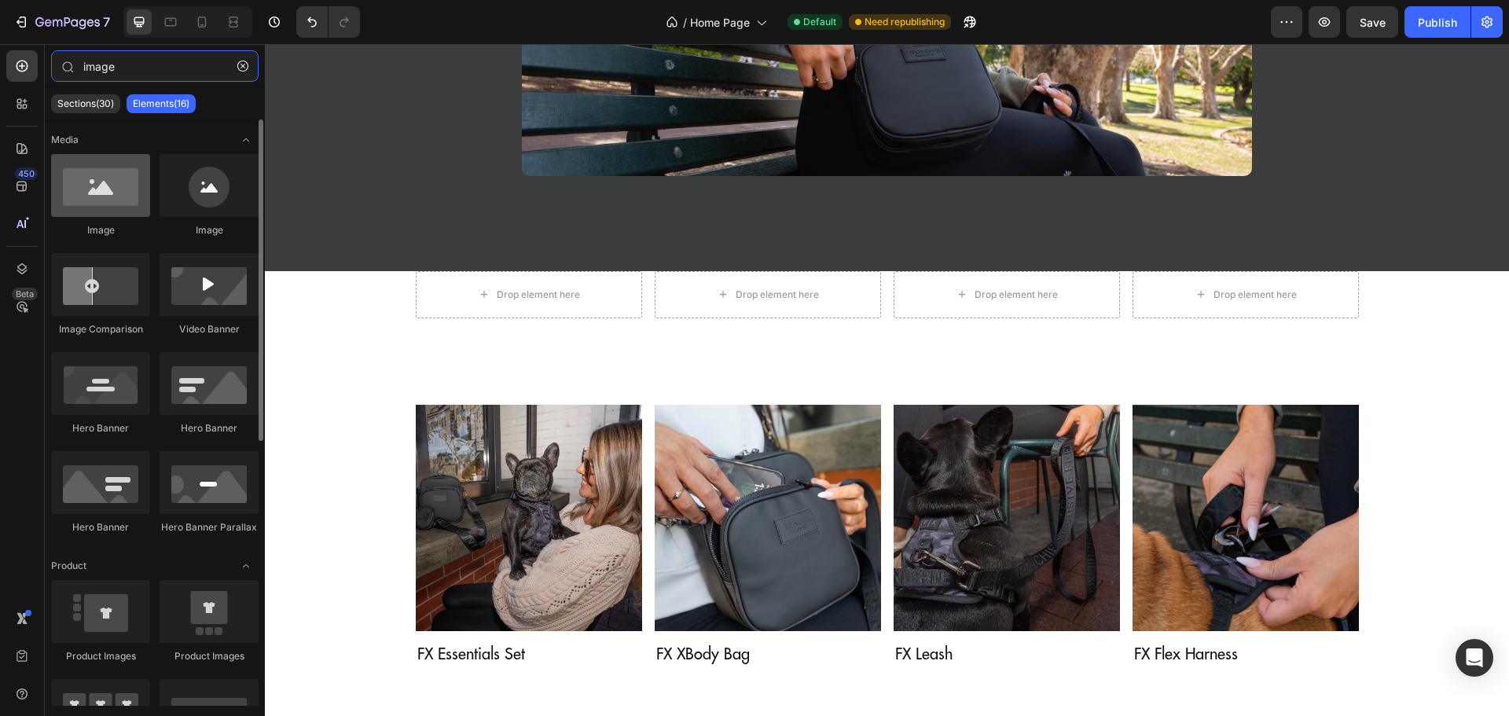
type input "image"
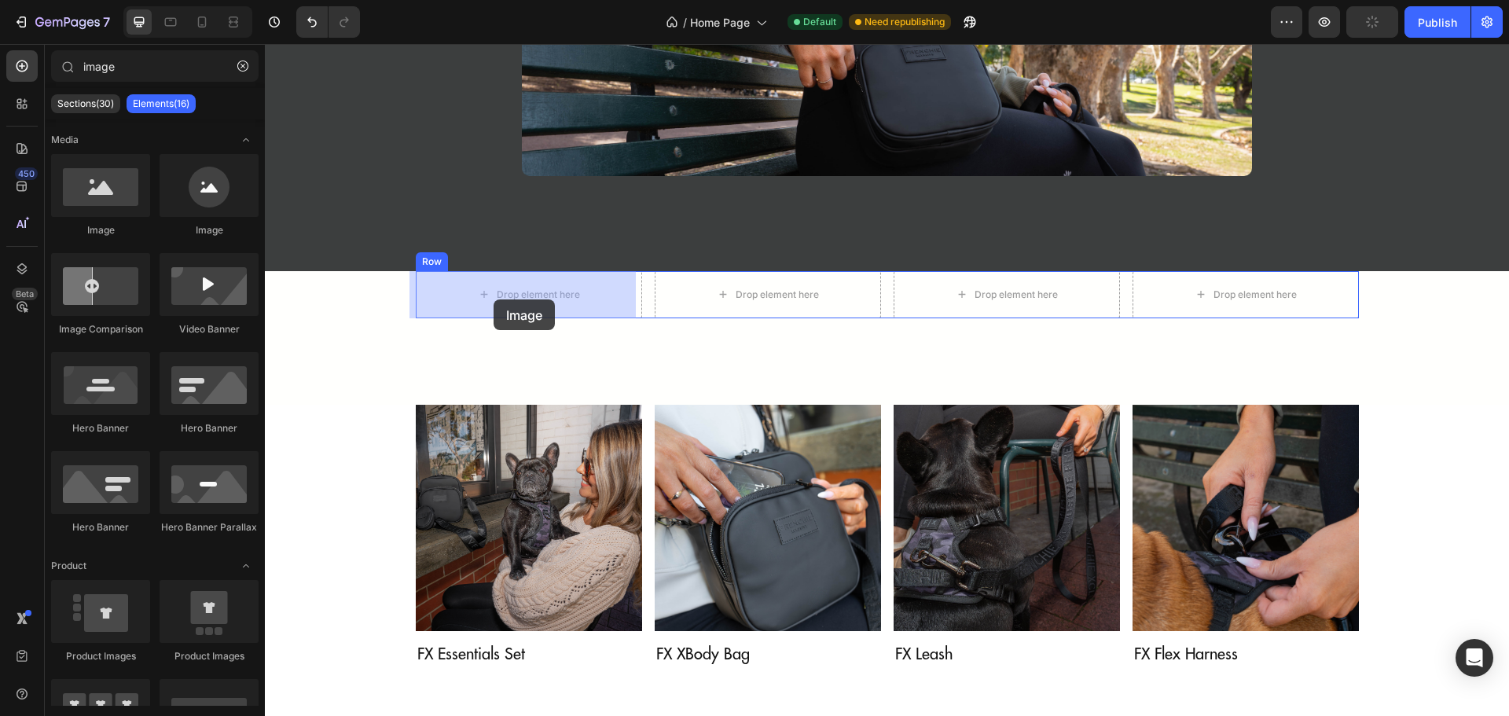
drag, startPoint x: 354, startPoint y: 240, endPoint x: 758, endPoint y: 343, distance: 417.0
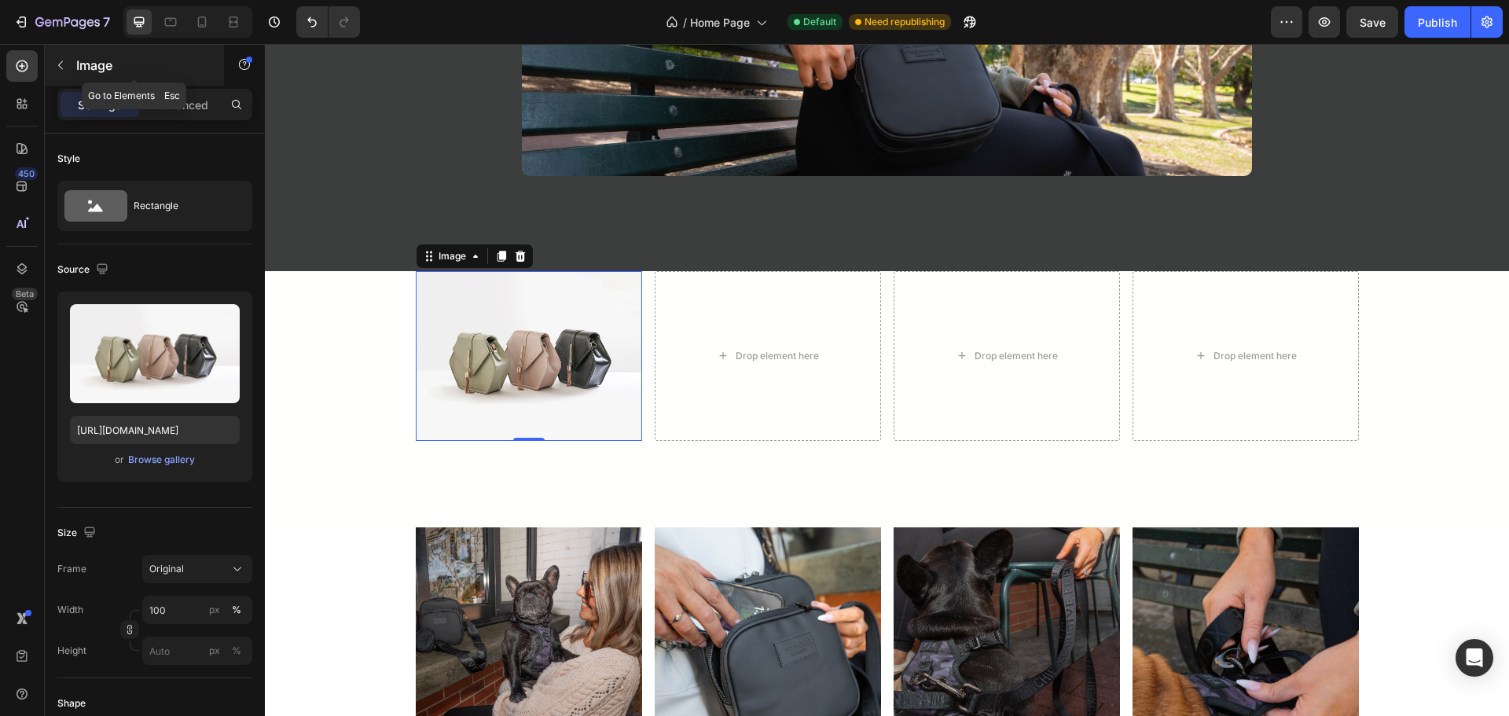
click at [64, 62] on icon "button" at bounding box center [60, 65] width 13 height 13
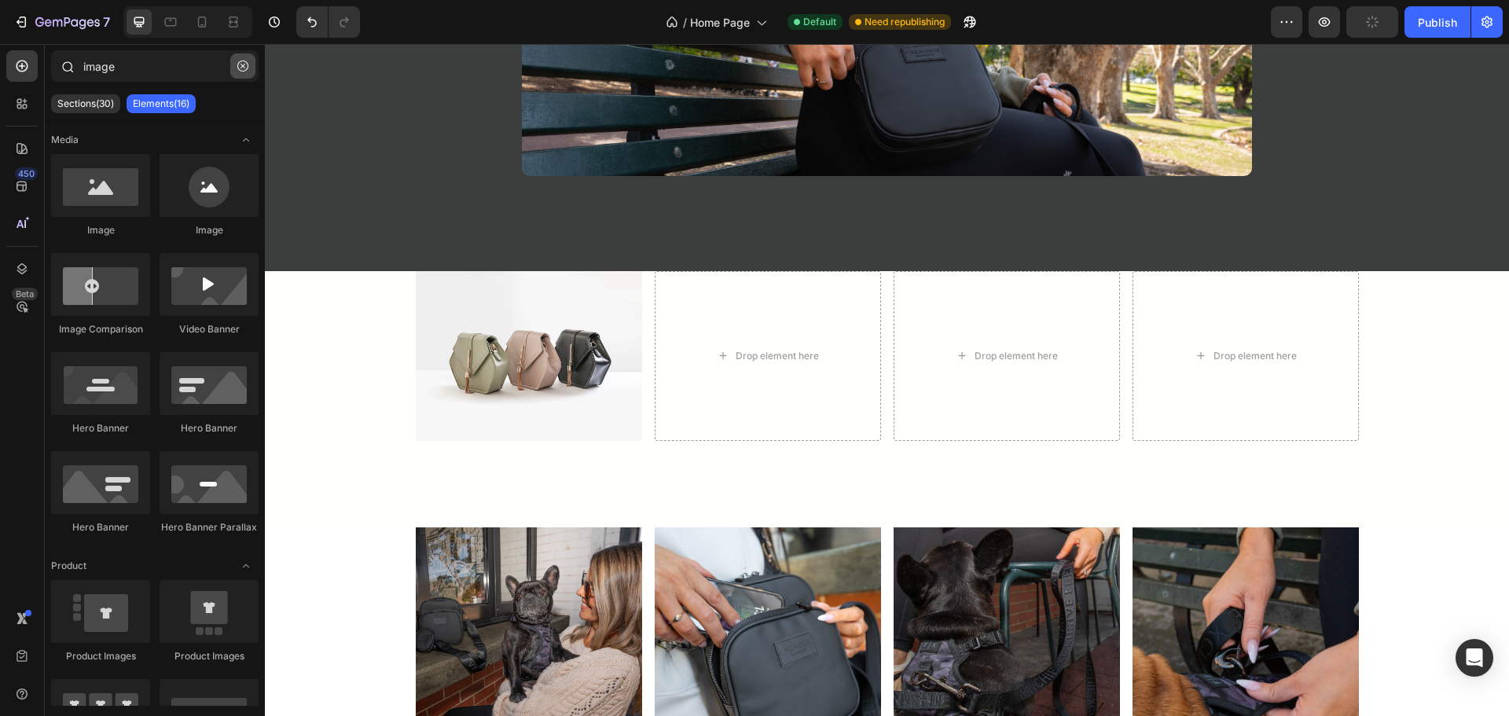
click at [246, 64] on icon "button" at bounding box center [242, 66] width 11 height 11
click at [169, 61] on input "image" at bounding box center [154, 65] width 207 height 31
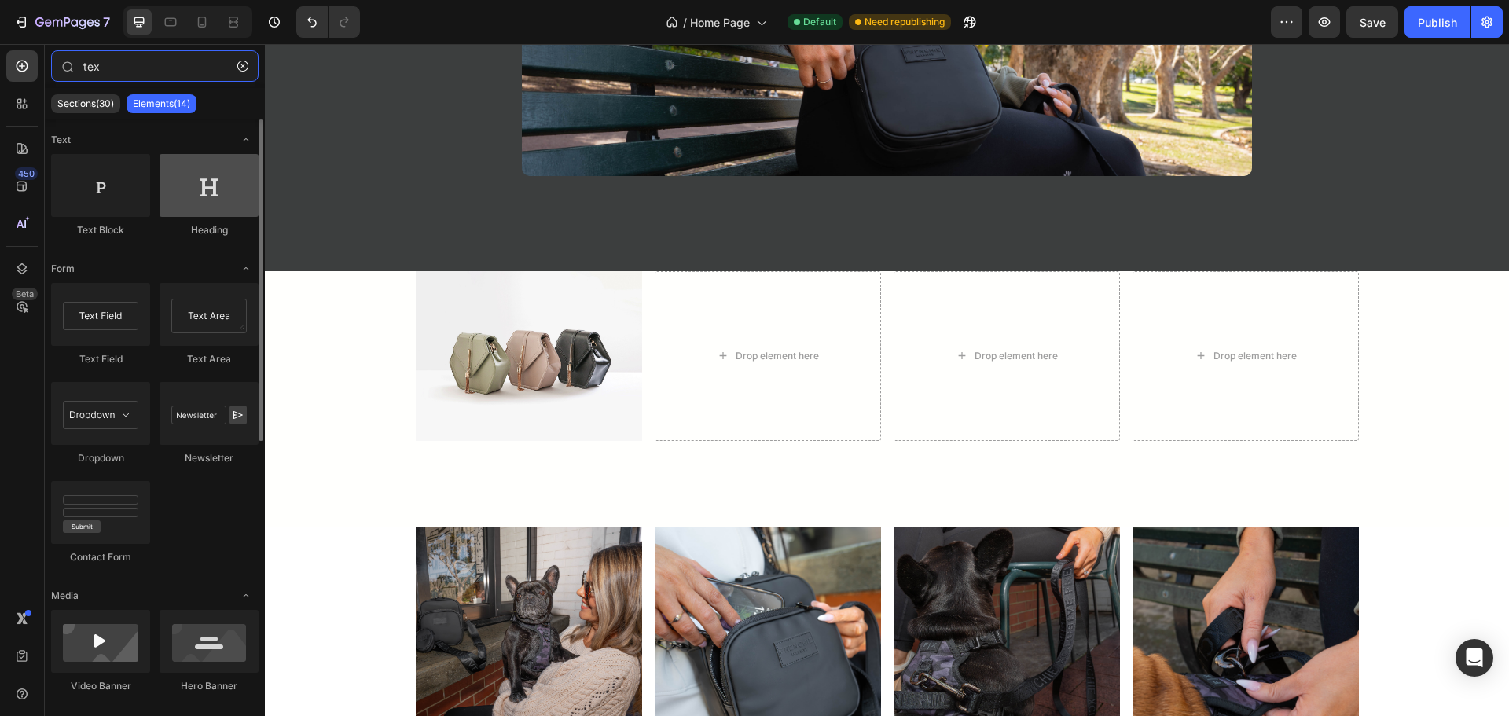
type input "tex"
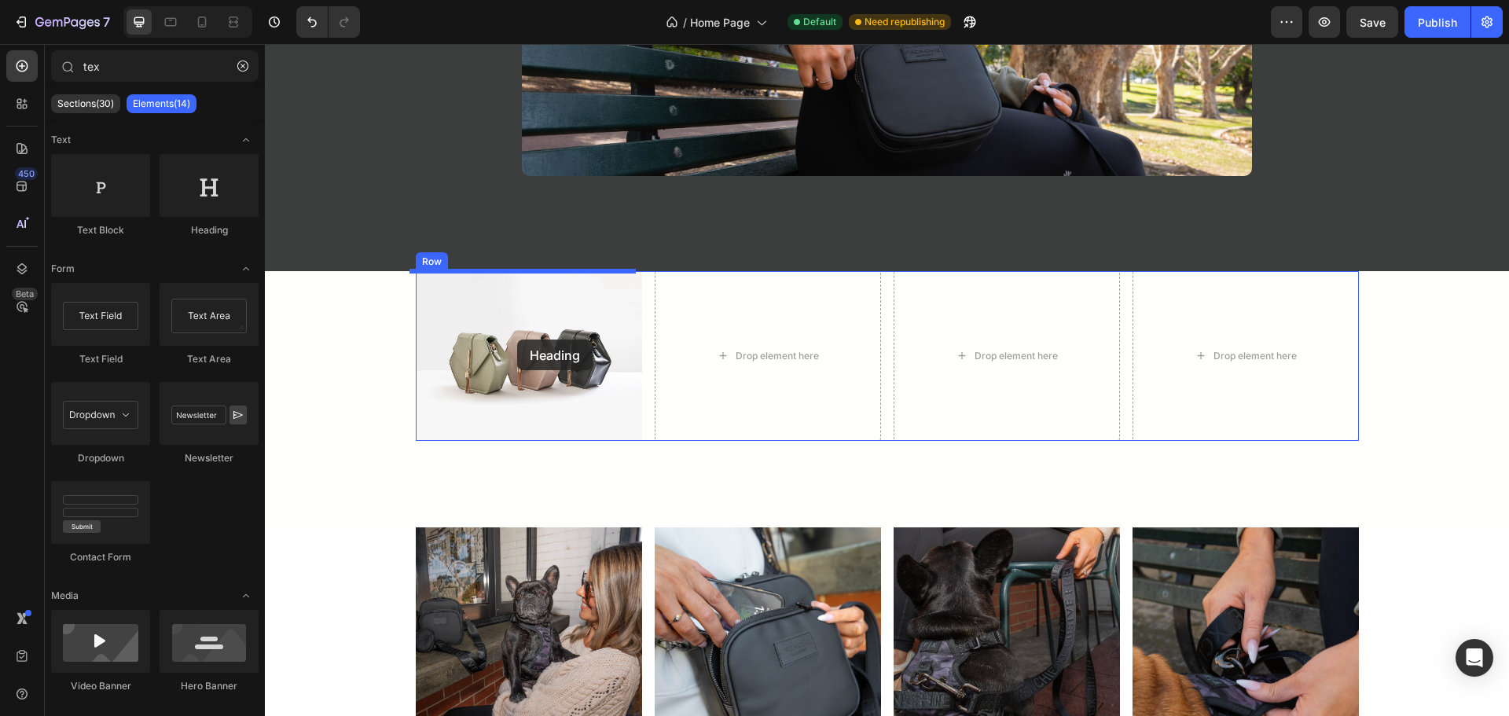
drag, startPoint x: 451, startPoint y: 234, endPoint x: 517, endPoint y: 339, distance: 124.3
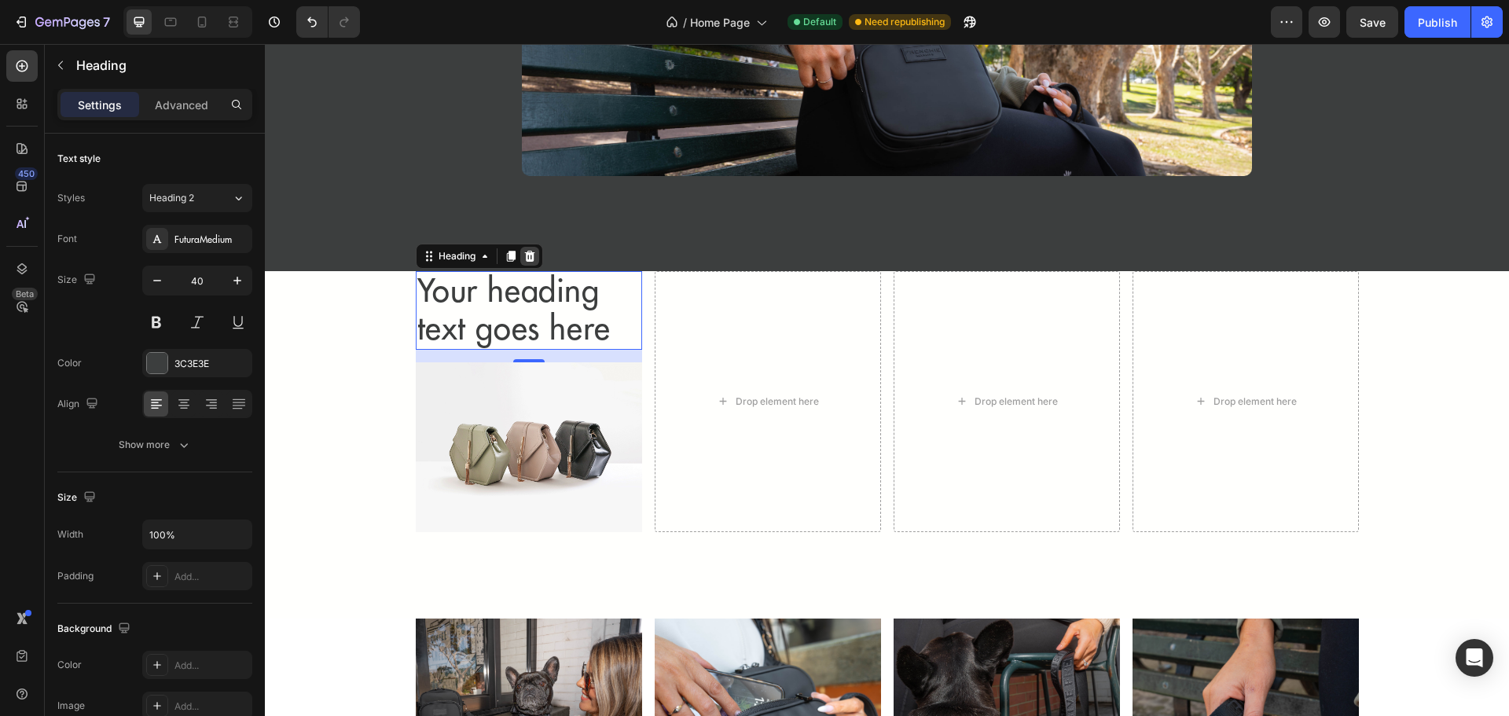
click at [527, 253] on icon at bounding box center [529, 255] width 10 height 11
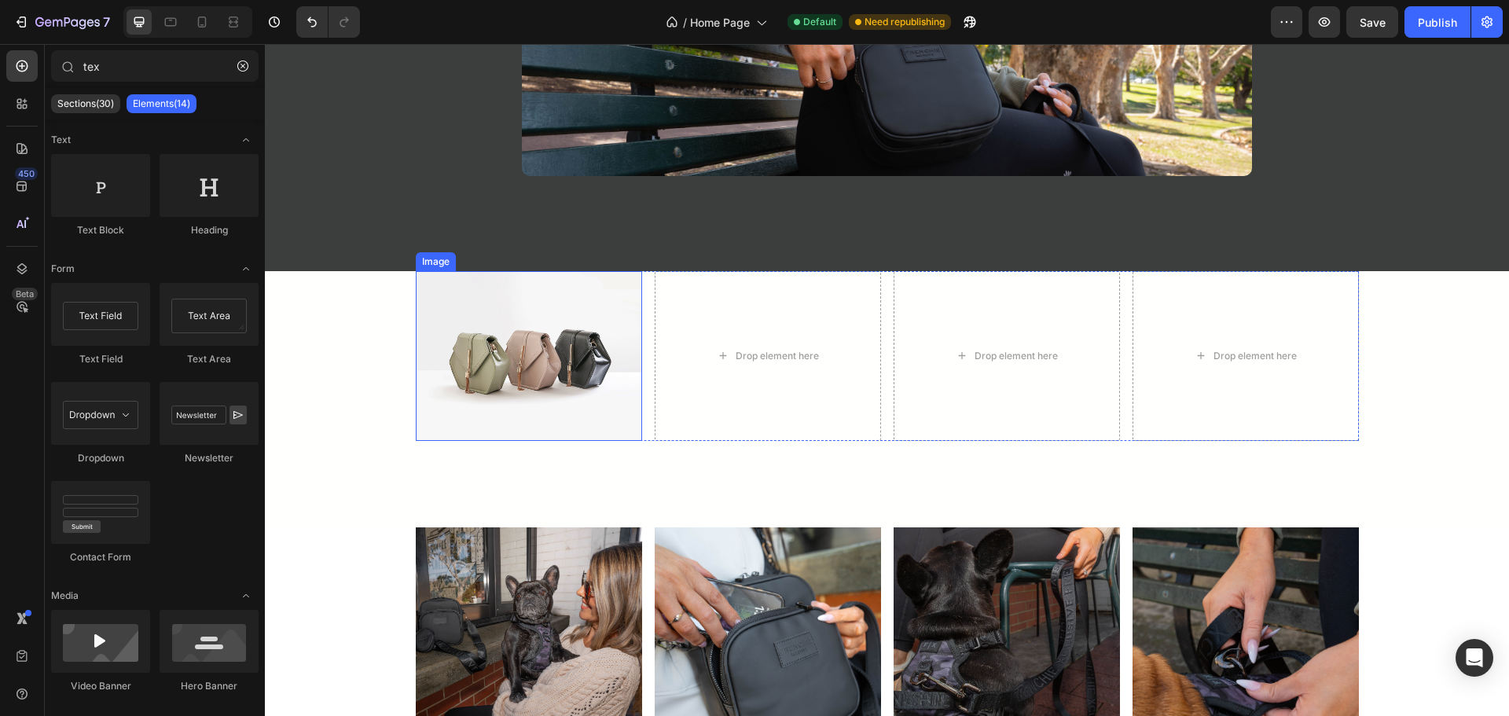
click at [504, 359] on img at bounding box center [529, 356] width 226 height 170
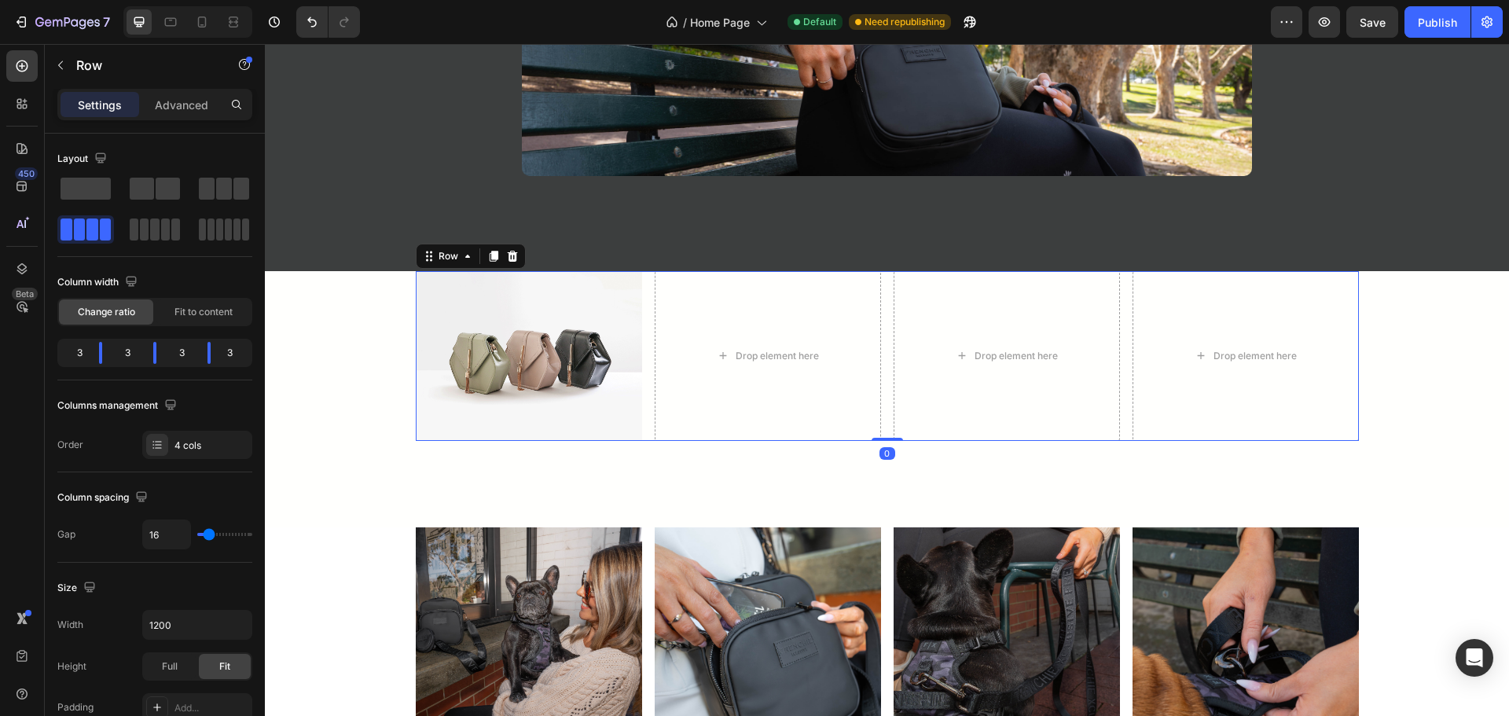
click at [640, 388] on div "Image Drop element here Drop element here Drop element here Row 0" at bounding box center [887, 356] width 943 height 170
click at [310, 24] on icon "Undo/Redo" at bounding box center [312, 22] width 16 height 16
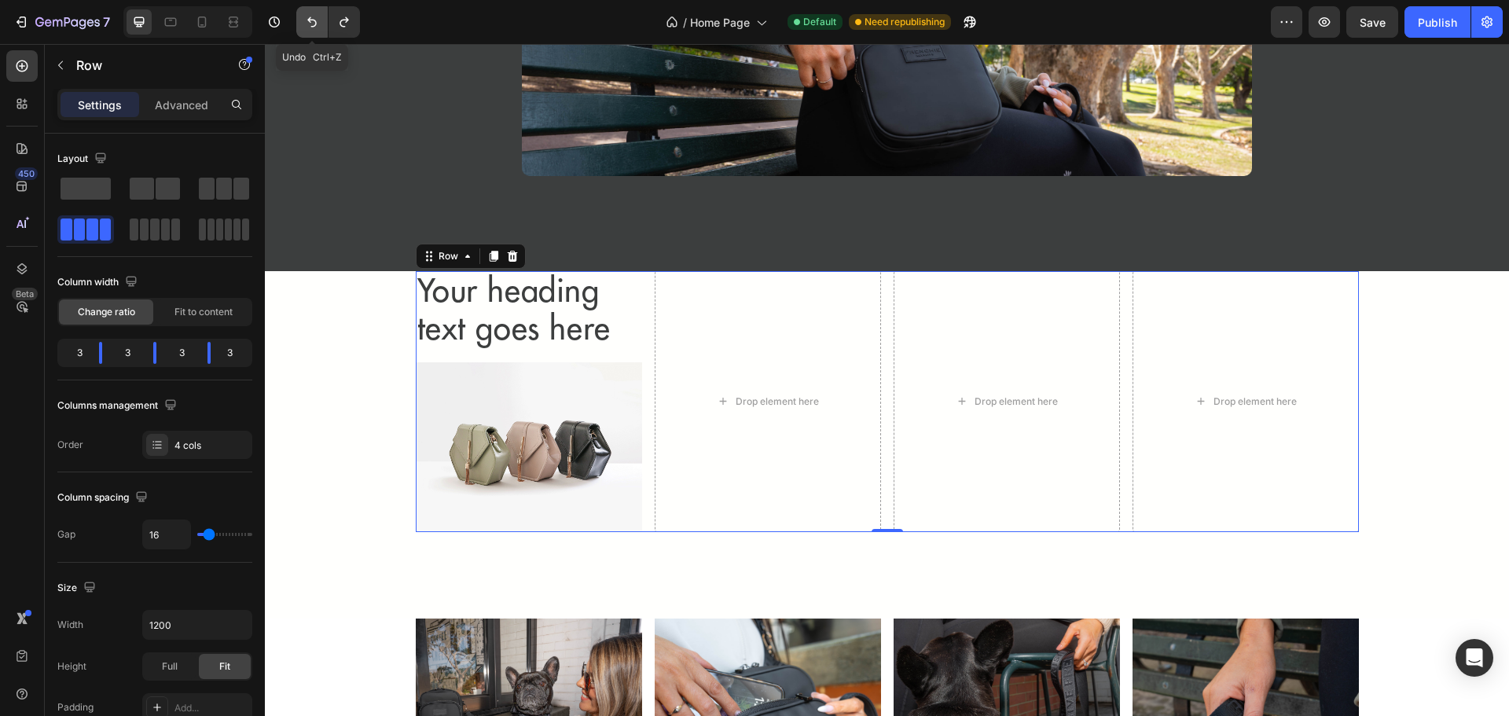
click at [310, 24] on icon "Undo/Redo" at bounding box center [312, 22] width 16 height 16
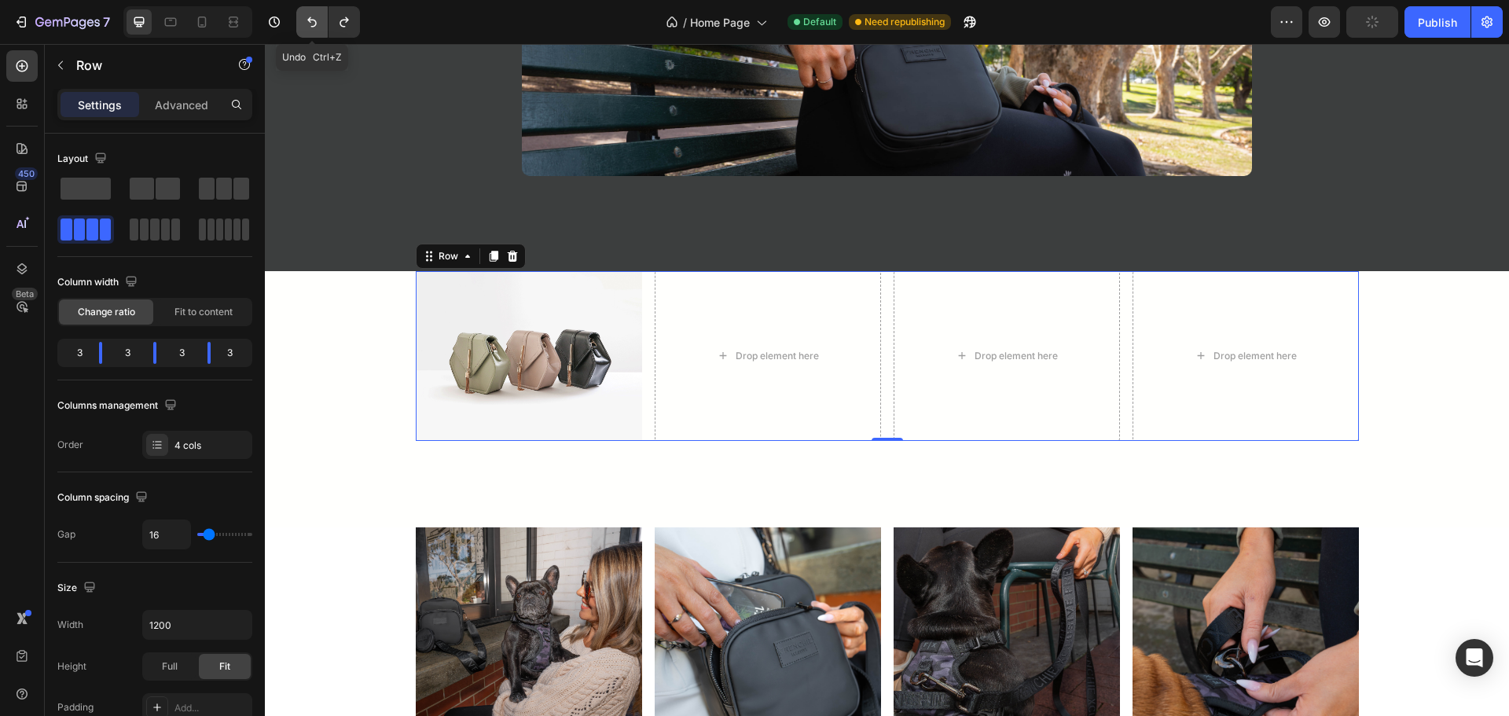
click at [310, 24] on icon "Undo/Redo" at bounding box center [312, 22] width 16 height 16
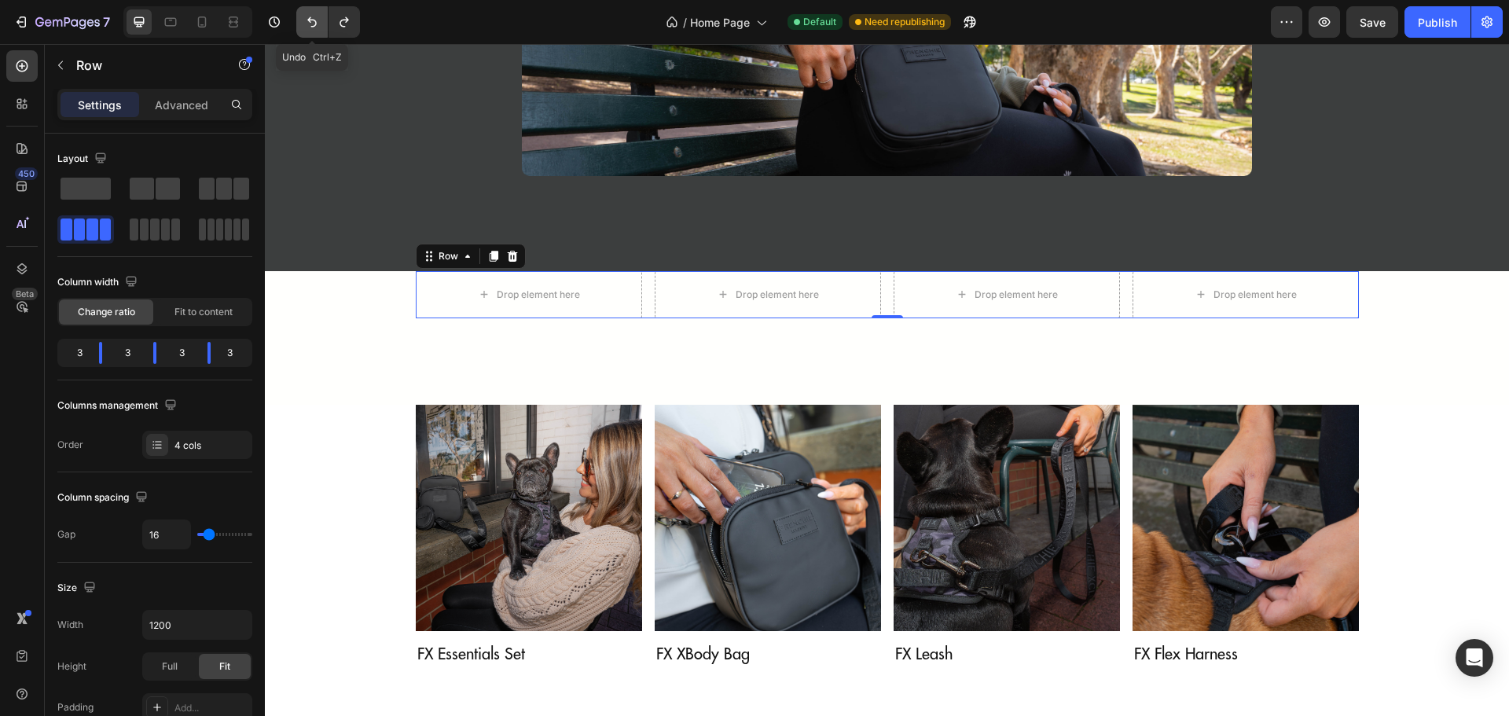
click at [310, 24] on icon "Undo/Redo" at bounding box center [312, 22] width 16 height 16
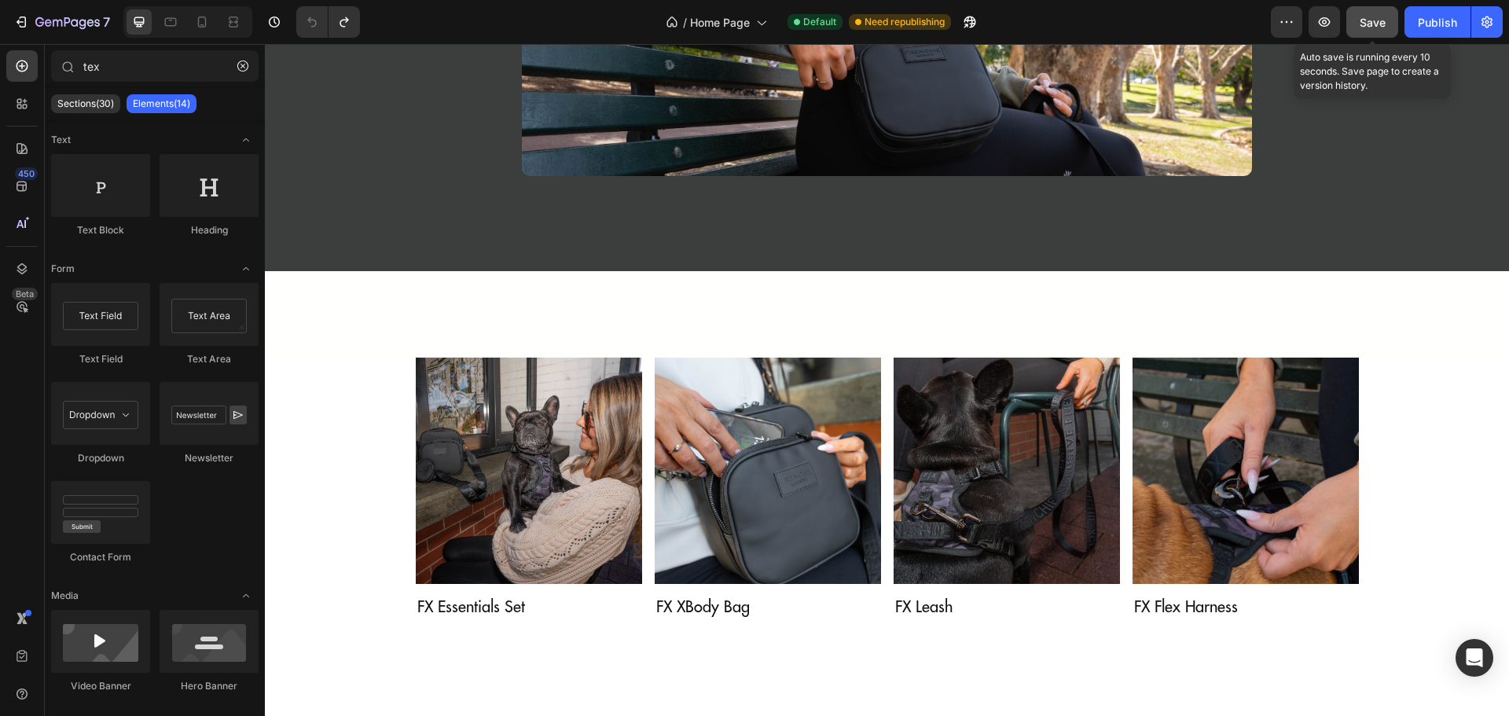
click at [1377, 21] on span "Save" at bounding box center [1373, 22] width 26 height 13
click at [1420, 21] on div "Publish" at bounding box center [1437, 22] width 39 height 17
click at [23, 13] on div "7" at bounding box center [61, 22] width 97 height 19
